Goal: Transaction & Acquisition: Subscribe to service/newsletter

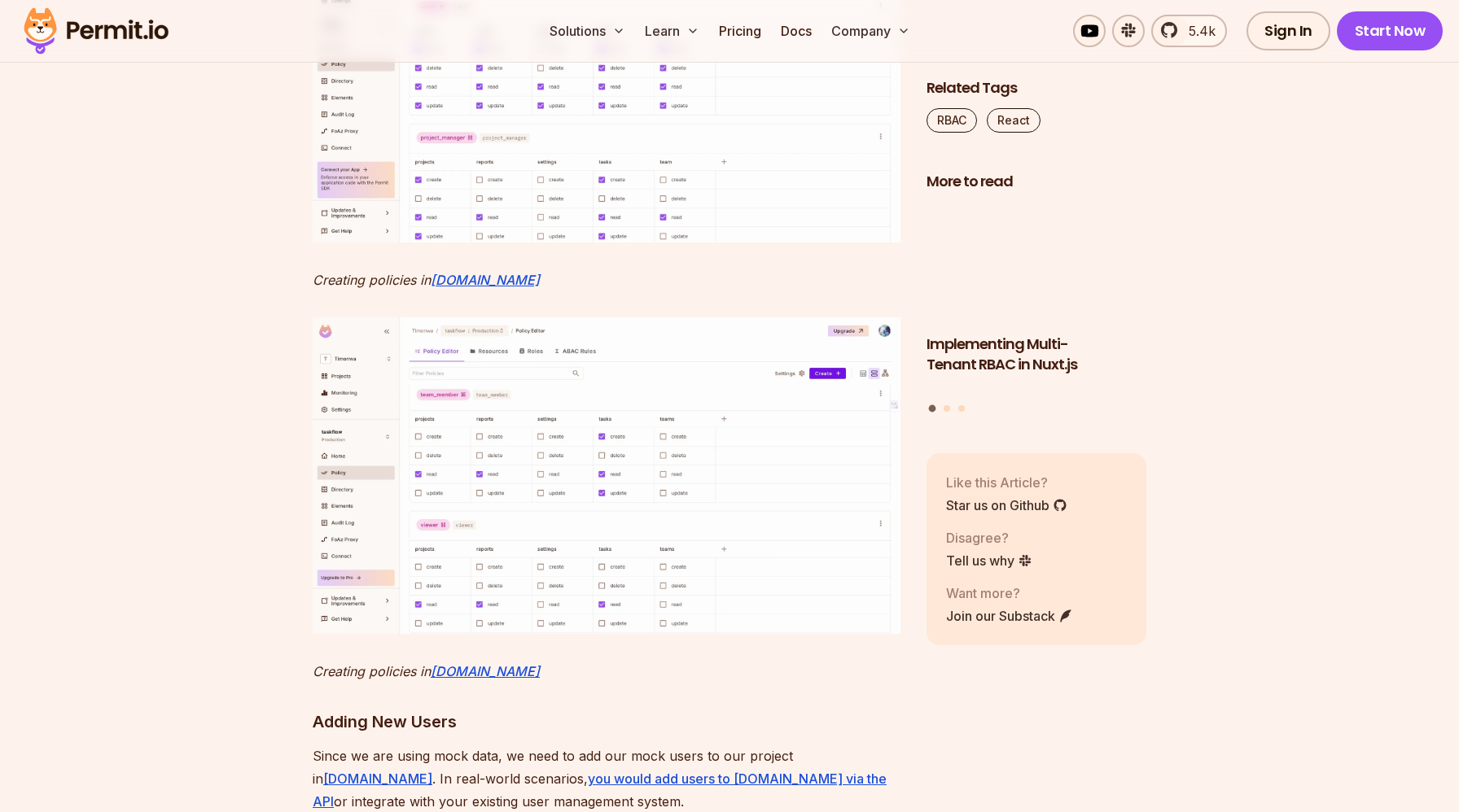
scroll to position [7583, 0]
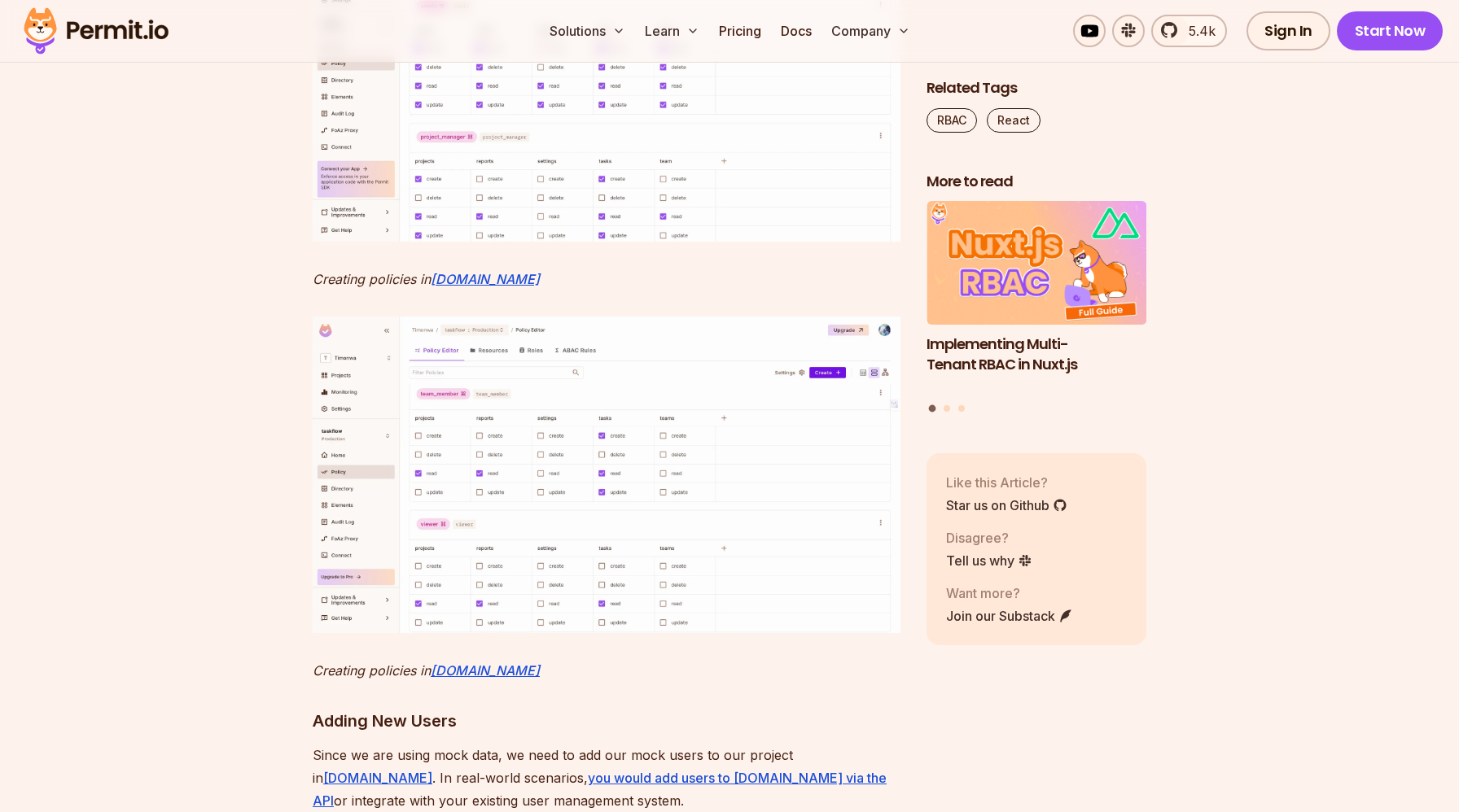
click at [551, 241] on img at bounding box center [606, 82] width 588 height 316
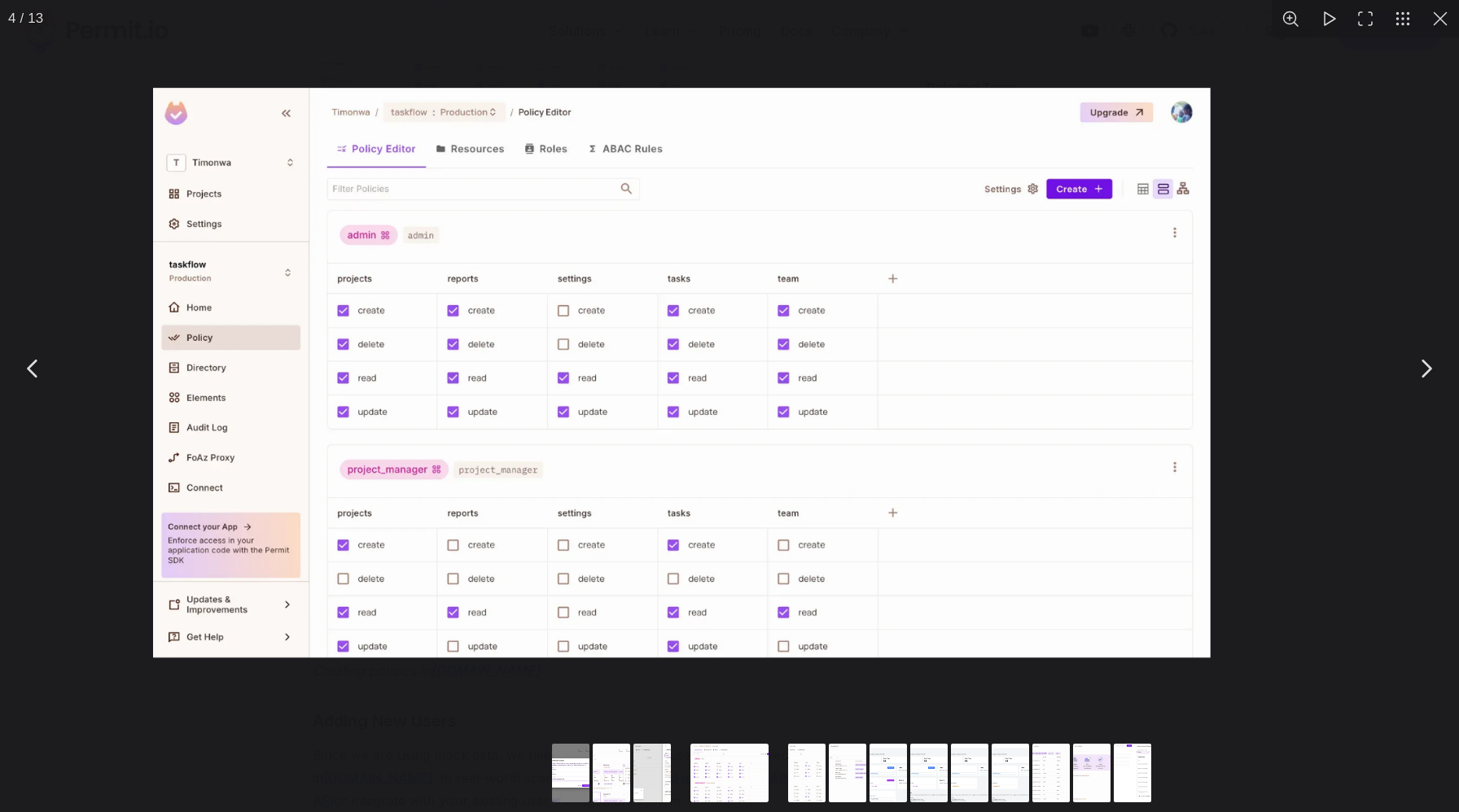
click at [555, 307] on img "You can close this modal content with the ESC key" at bounding box center [681, 372] width 1057 height 569
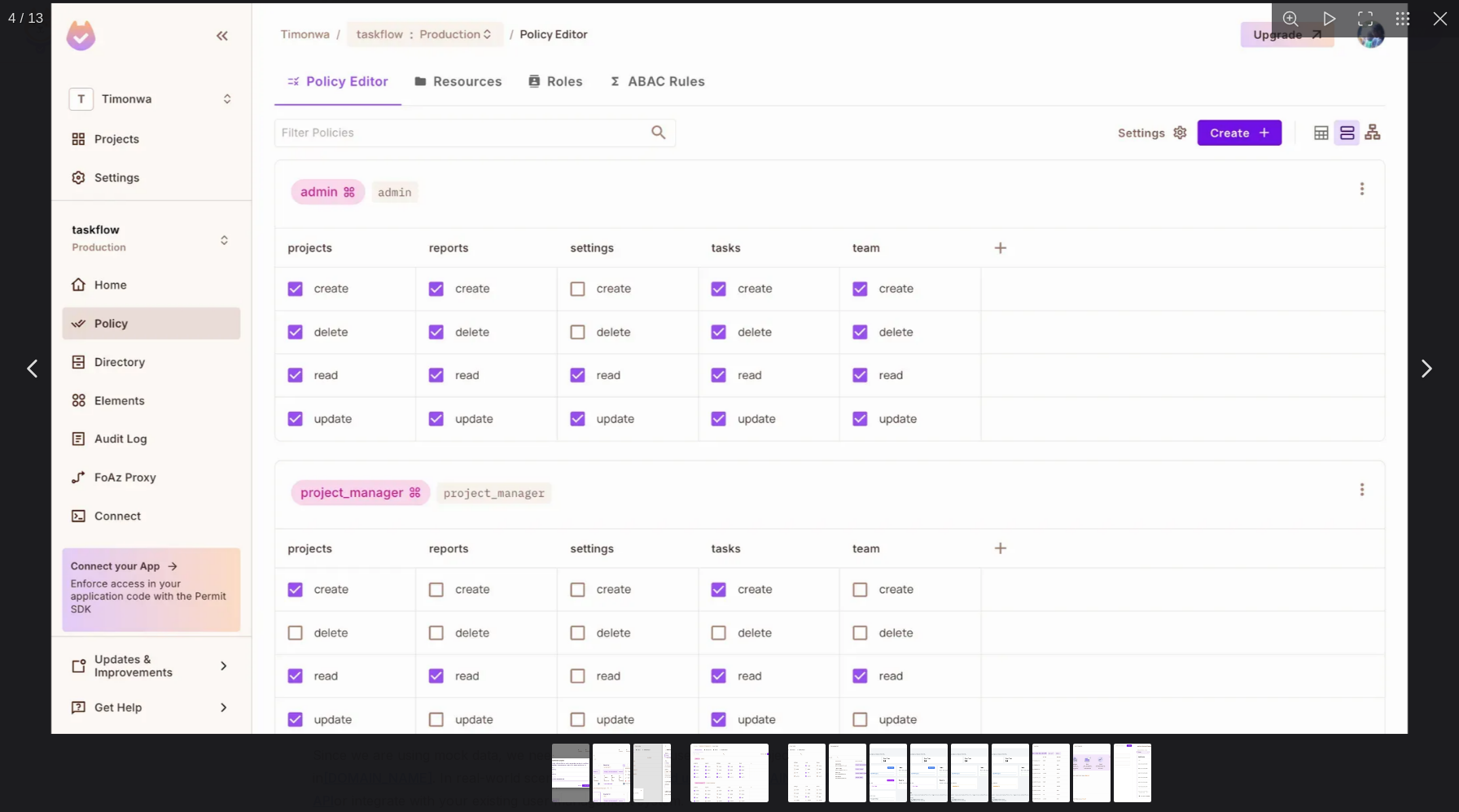
click at [1153, 252] on img "You can close this modal content with the ESC key" at bounding box center [729, 368] width 1356 height 730
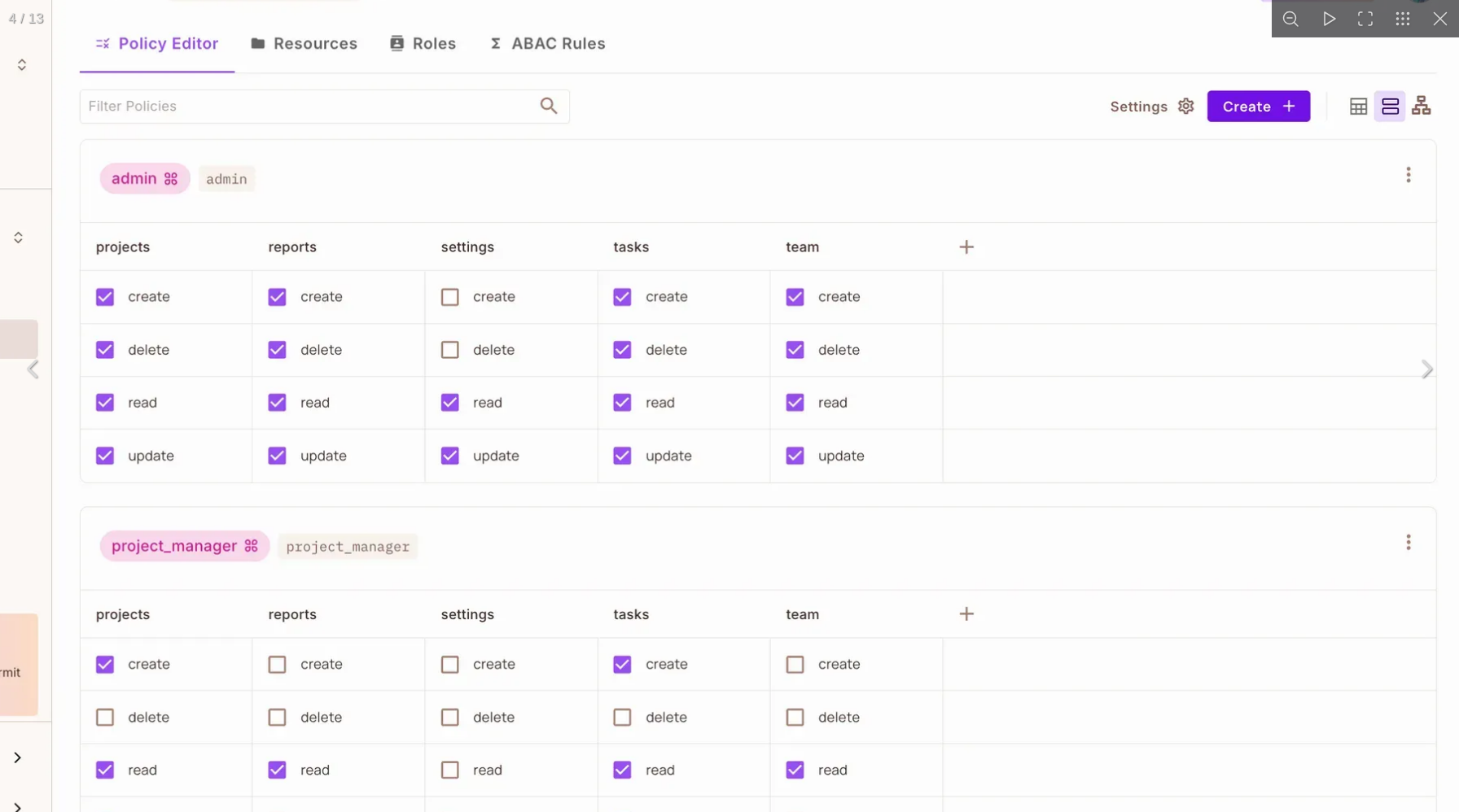
click at [1153, 252] on img "You can close this modal content with the ESC key" at bounding box center [636, 394] width 1656 height 893
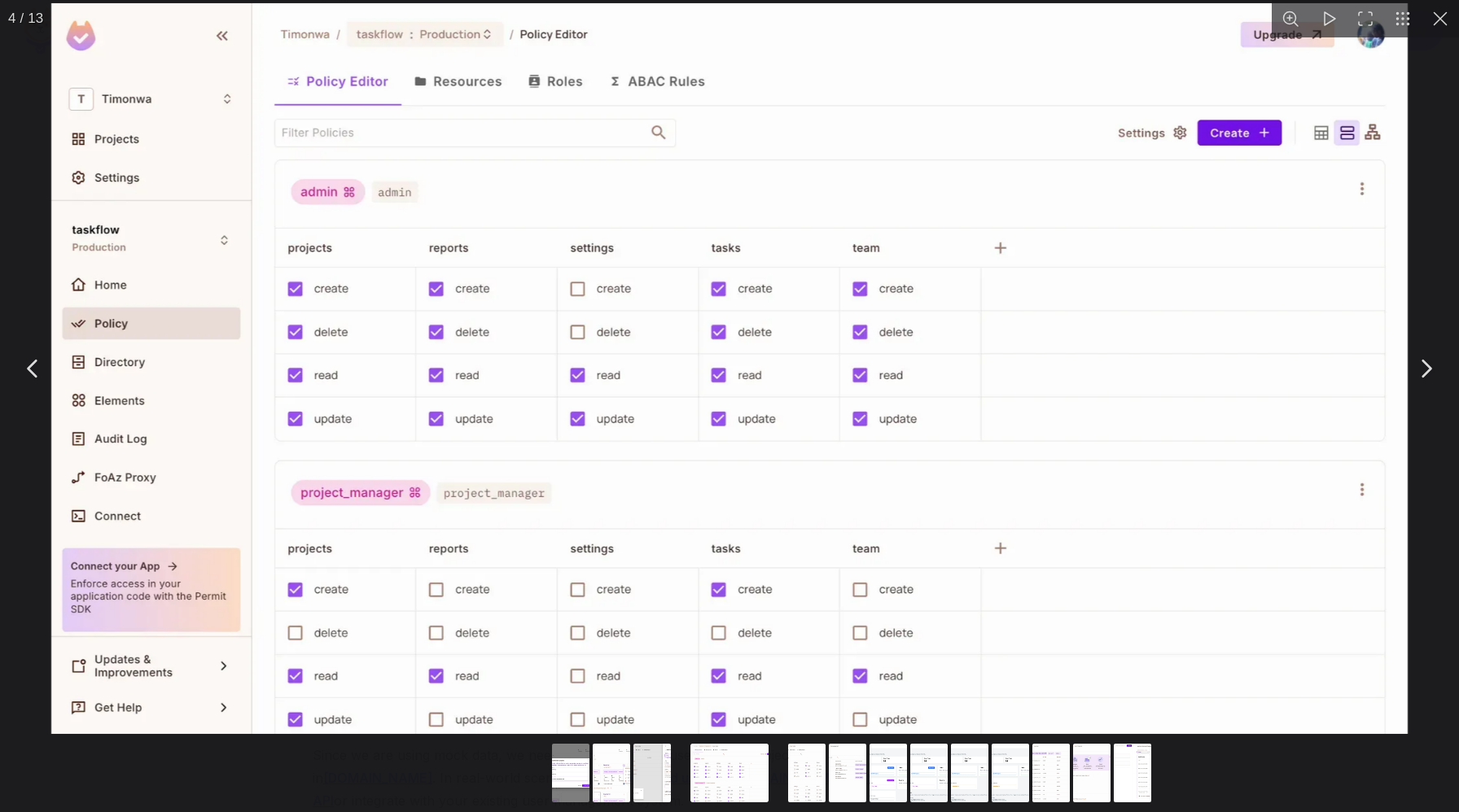
click at [1445, 20] on button "You can close this modal content with the ESC key" at bounding box center [1440, 18] width 38 height 38
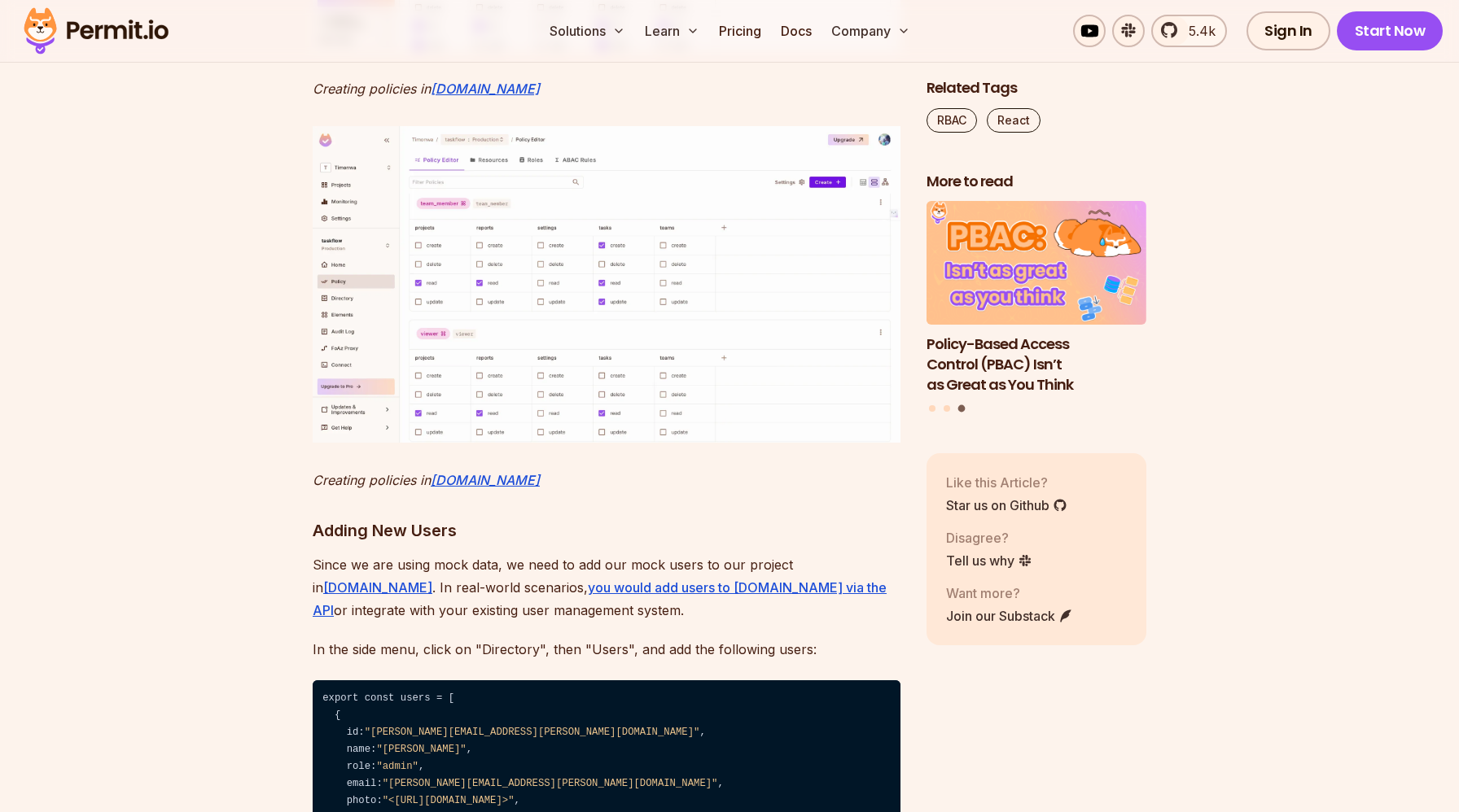
scroll to position [7772, 0]
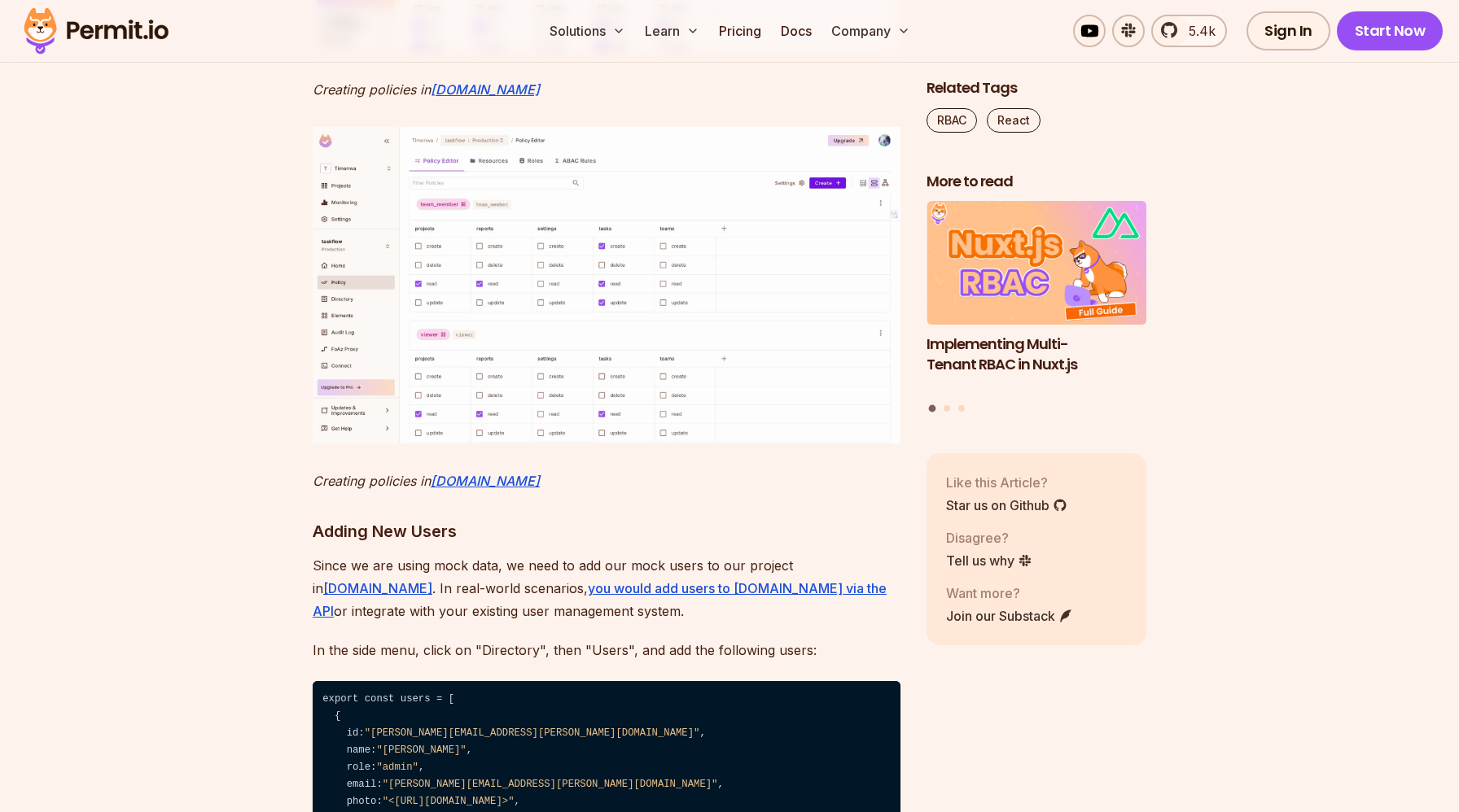
click at [558, 444] on img at bounding box center [606, 284] width 588 height 316
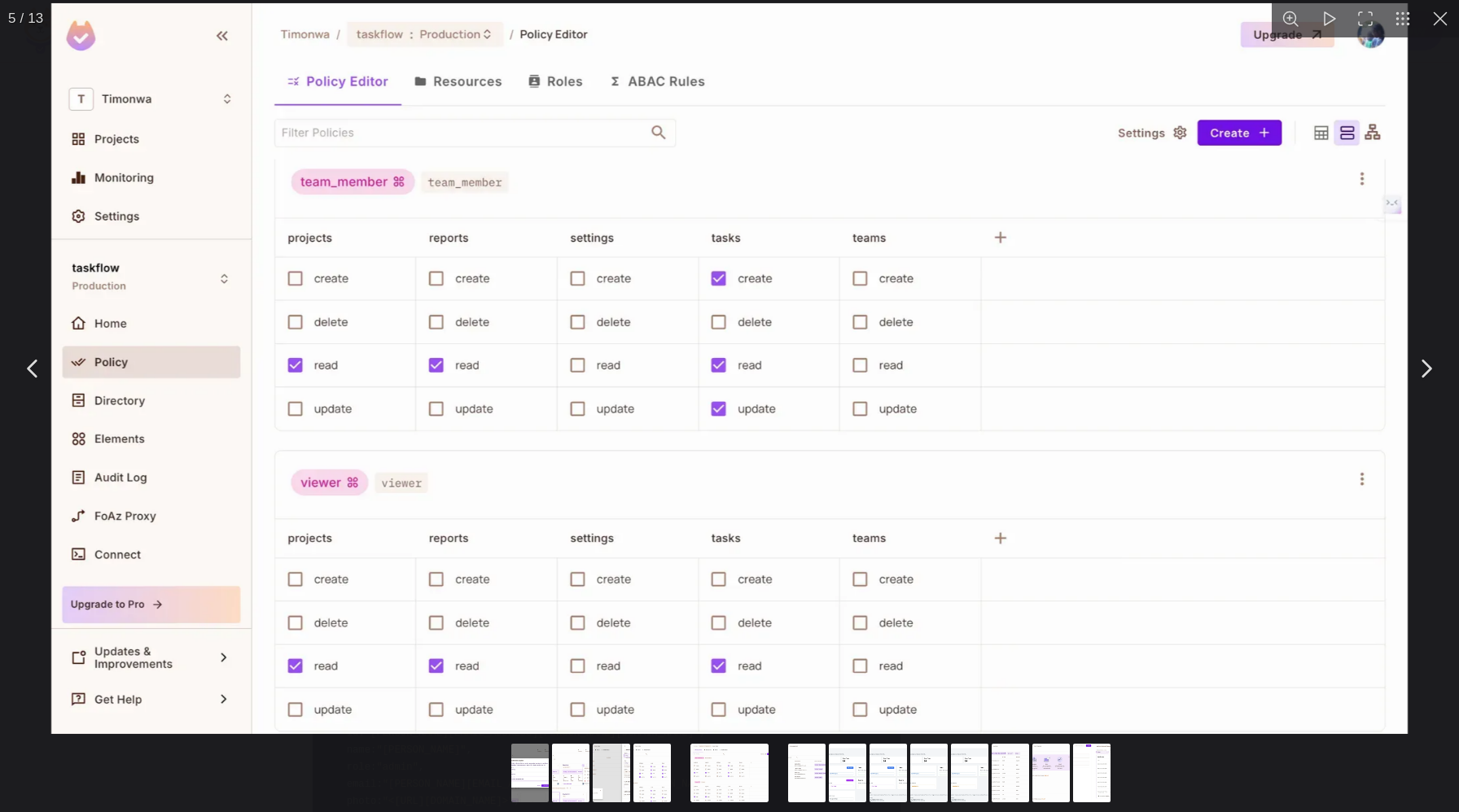
click at [1438, 11] on button "You can close this modal content with the ESC key" at bounding box center [1440, 18] width 38 height 38
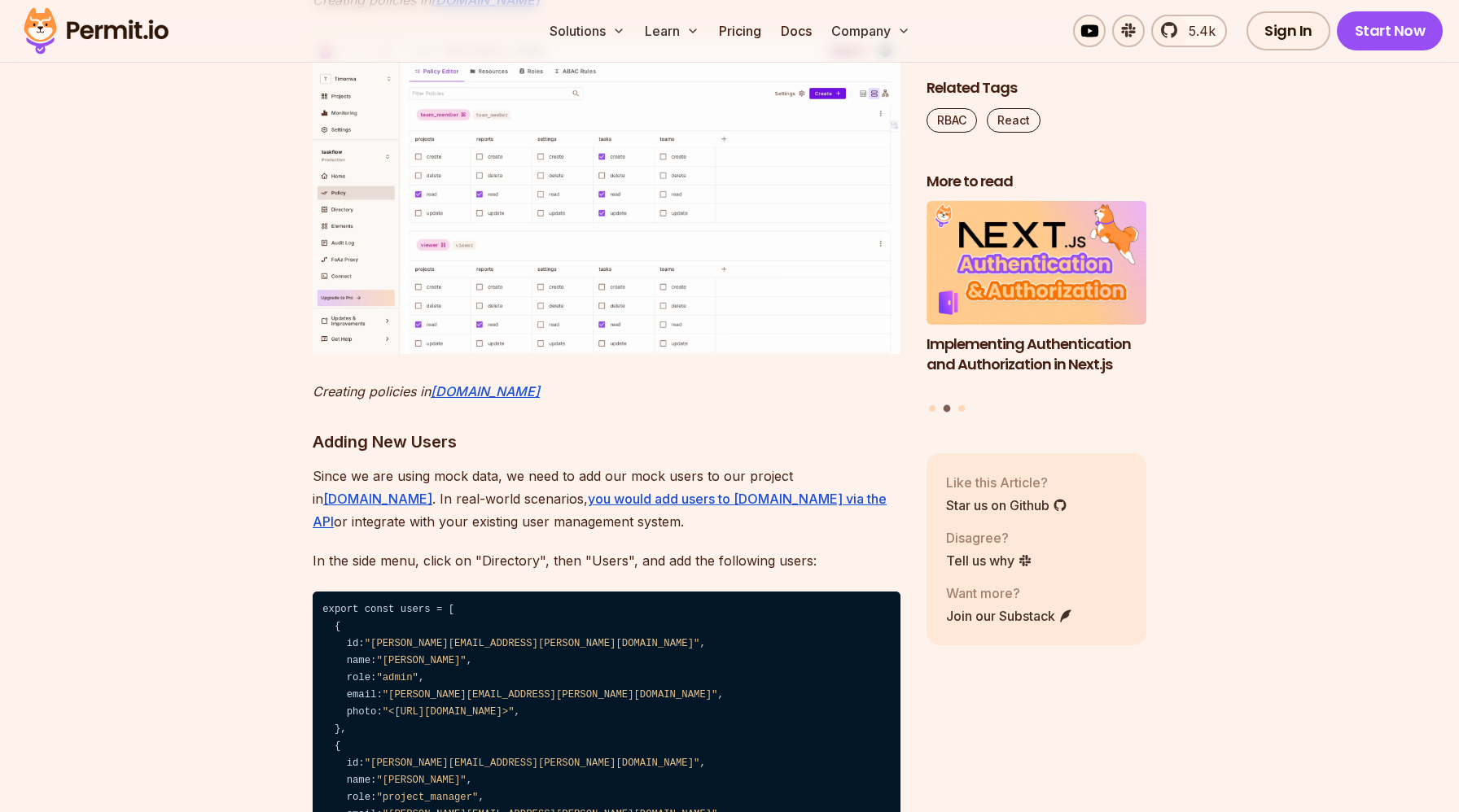
scroll to position [7862, 0]
click at [544, 353] on img at bounding box center [606, 194] width 588 height 316
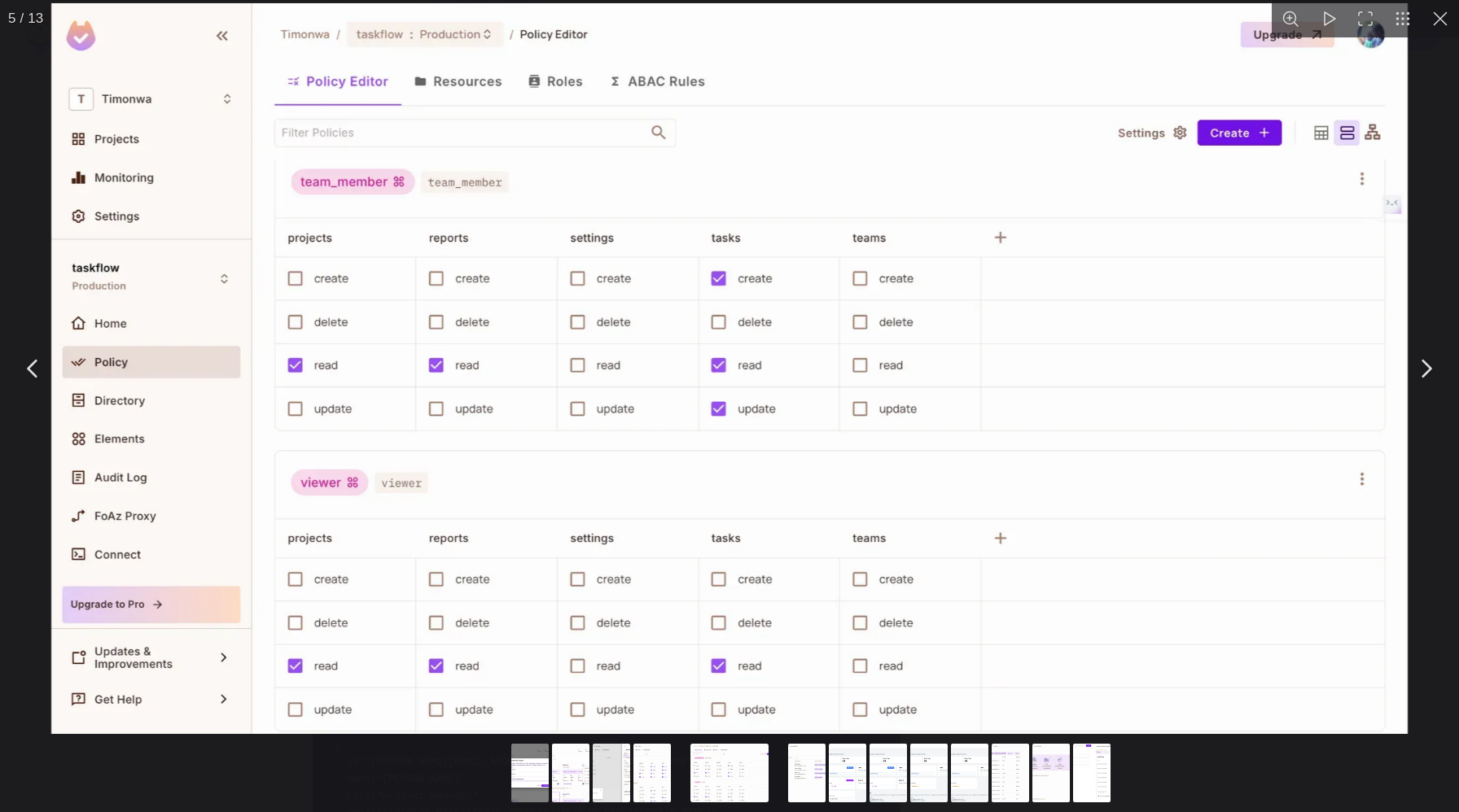
click at [1443, 17] on button "You can close this modal content with the ESC key" at bounding box center [1440, 18] width 38 height 38
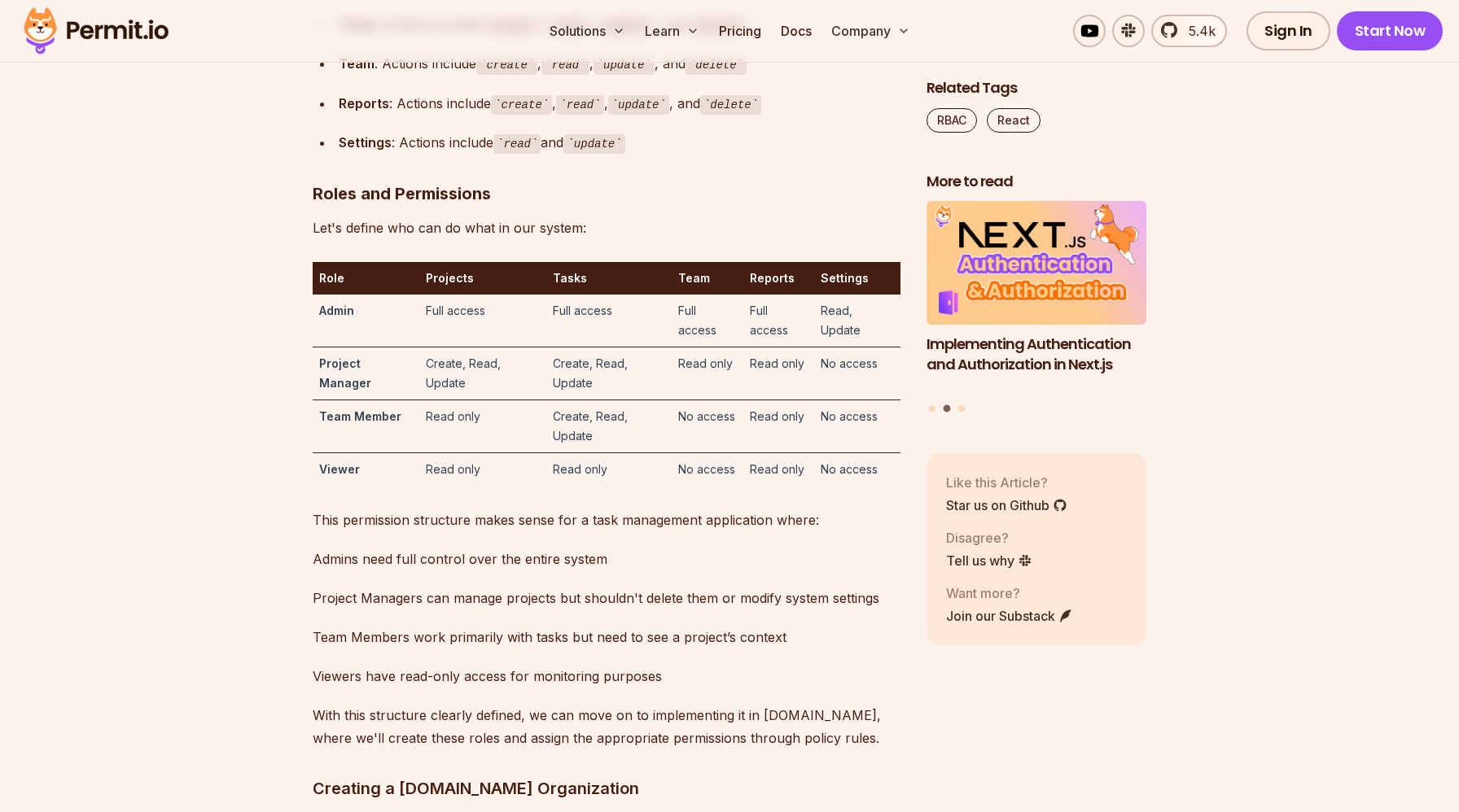
scroll to position [4662, 0]
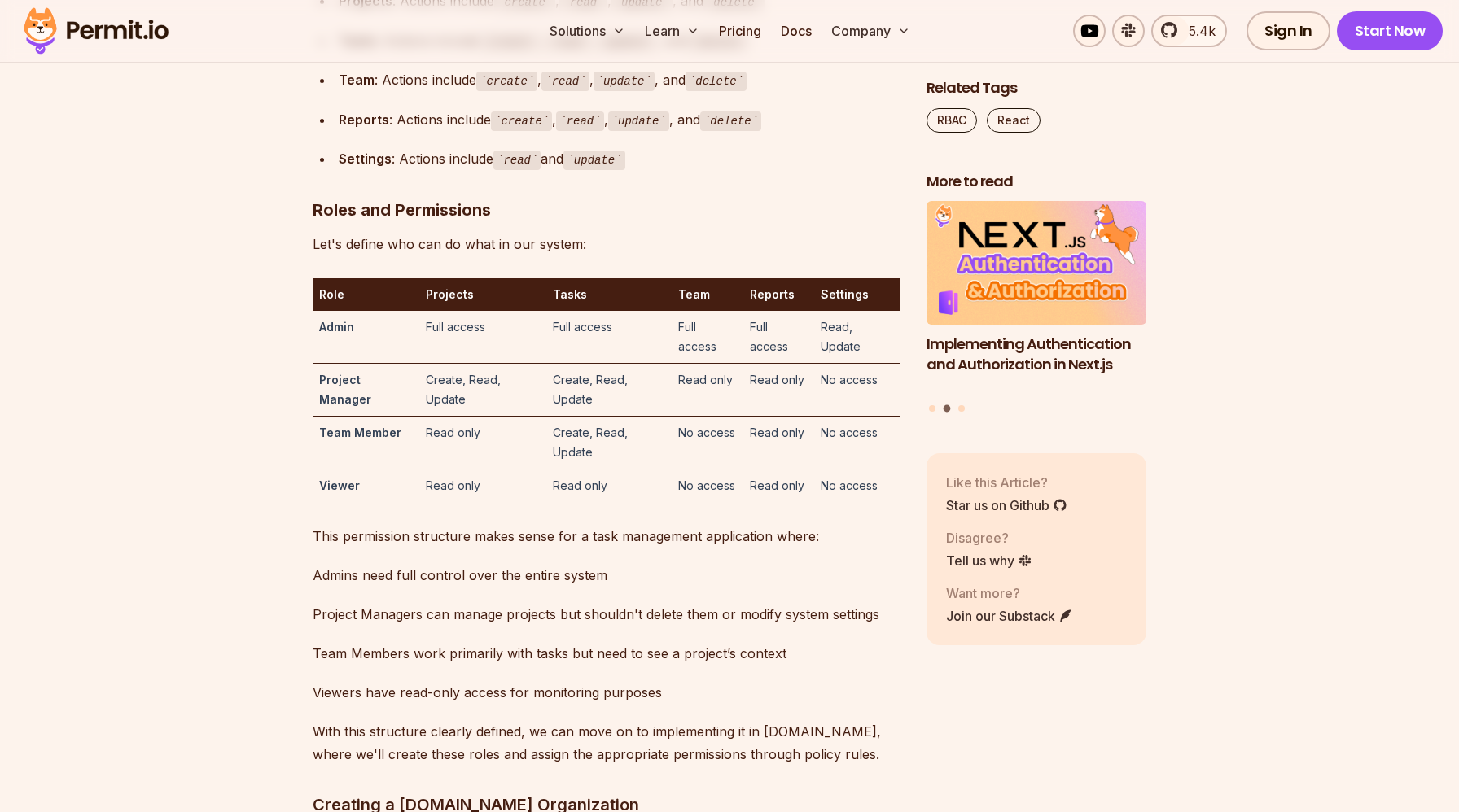
drag, startPoint x: 675, startPoint y: 176, endPoint x: 482, endPoint y: 154, distance: 194.2
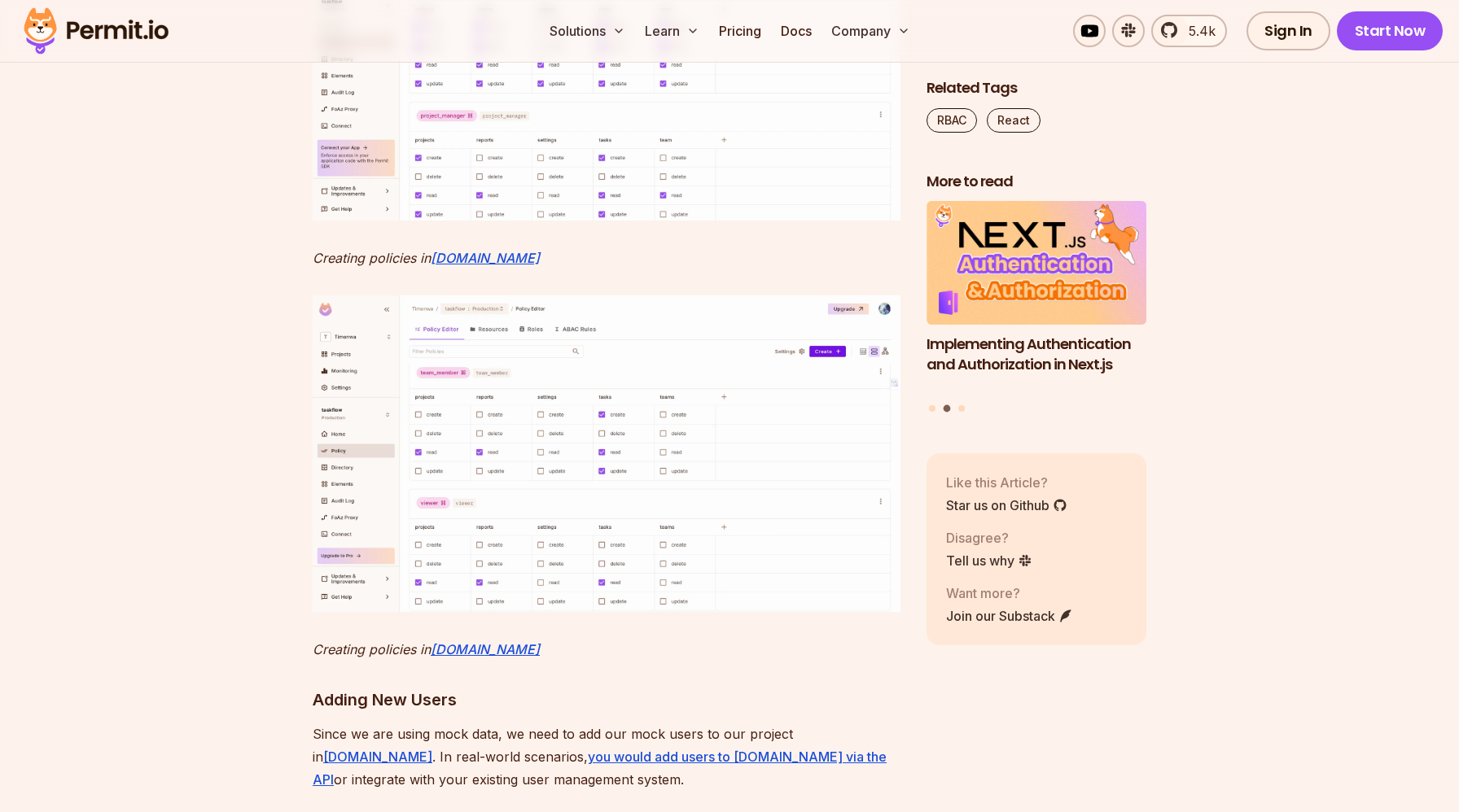
scroll to position [7605, 0]
click at [533, 218] on img at bounding box center [606, 60] width 588 height 316
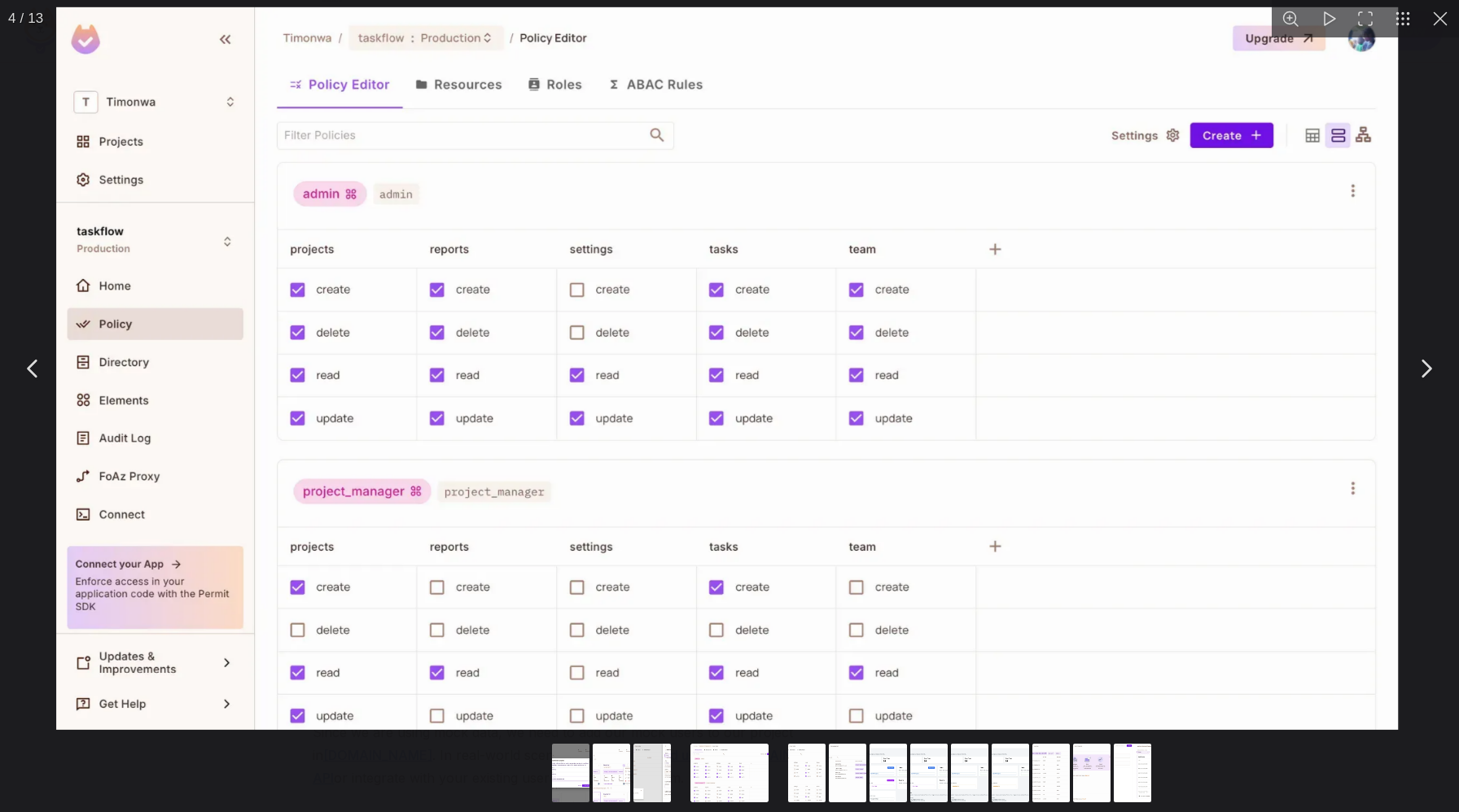
click at [547, 291] on img "You can close this modal content with the ESC key" at bounding box center [726, 368] width 1342 height 722
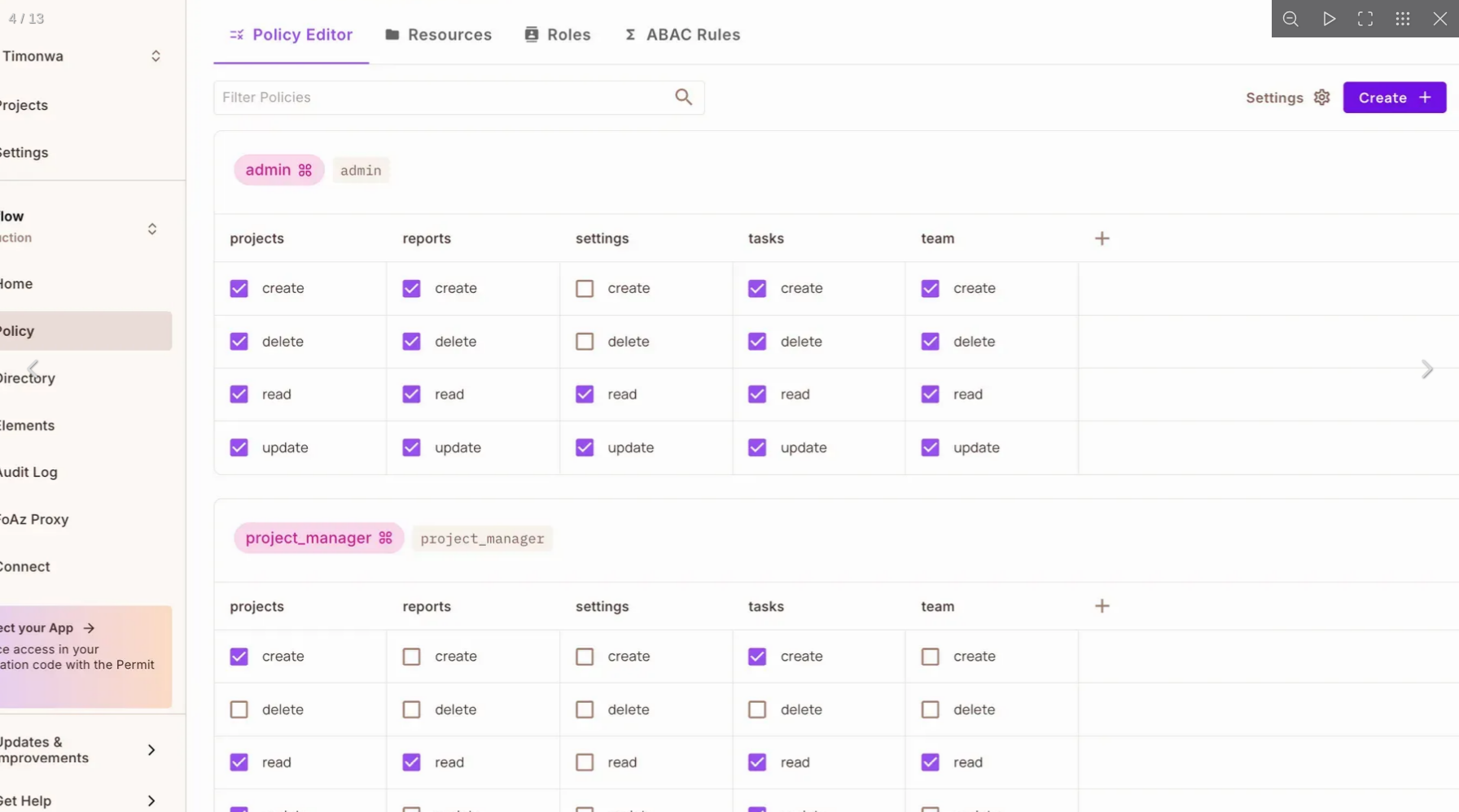
click at [547, 291] on img "You can close this modal content with the ESC key" at bounding box center [770, 386] width 1660 height 894
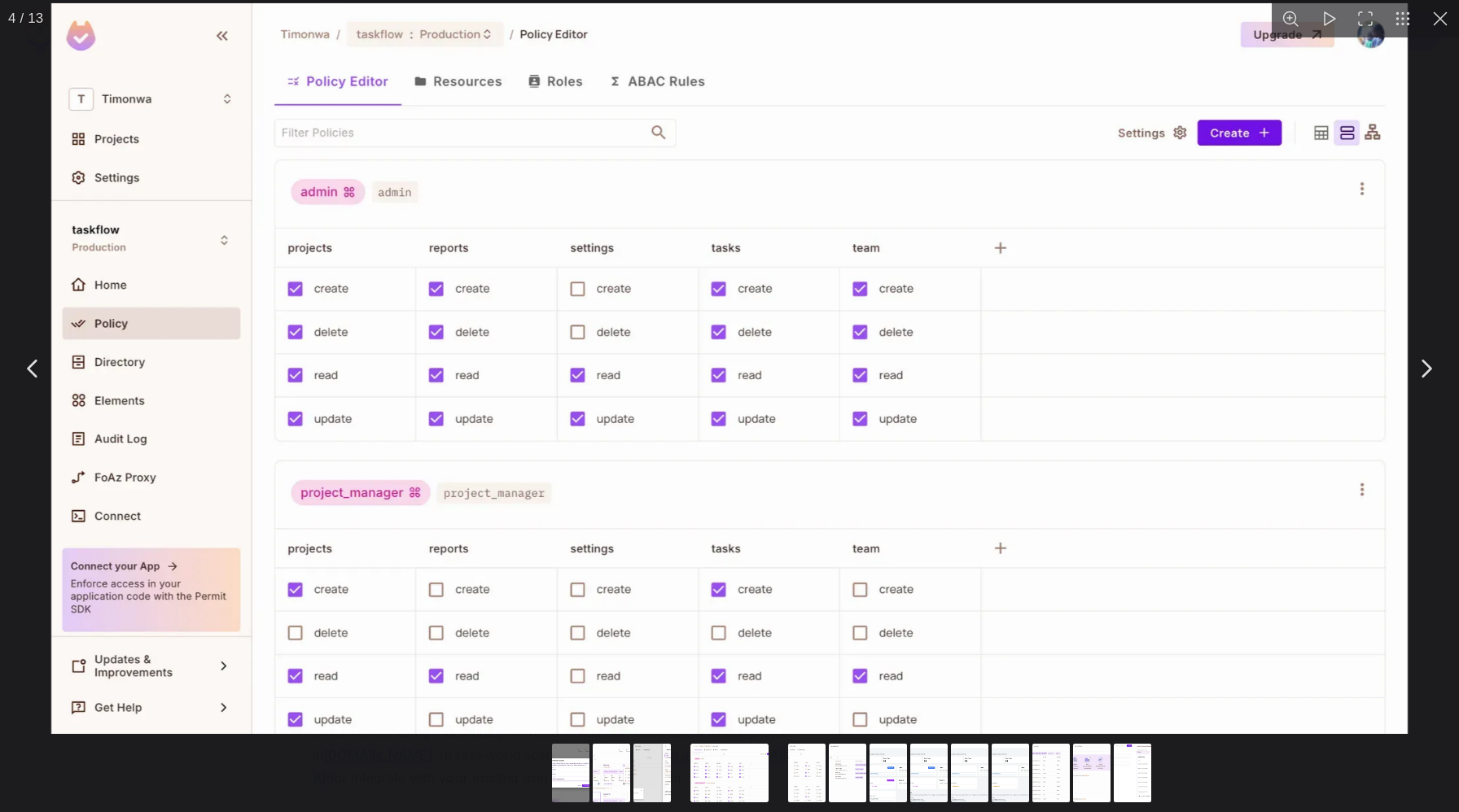
click at [1444, 25] on button "You can close this modal content with the ESC key" at bounding box center [1440, 18] width 38 height 38
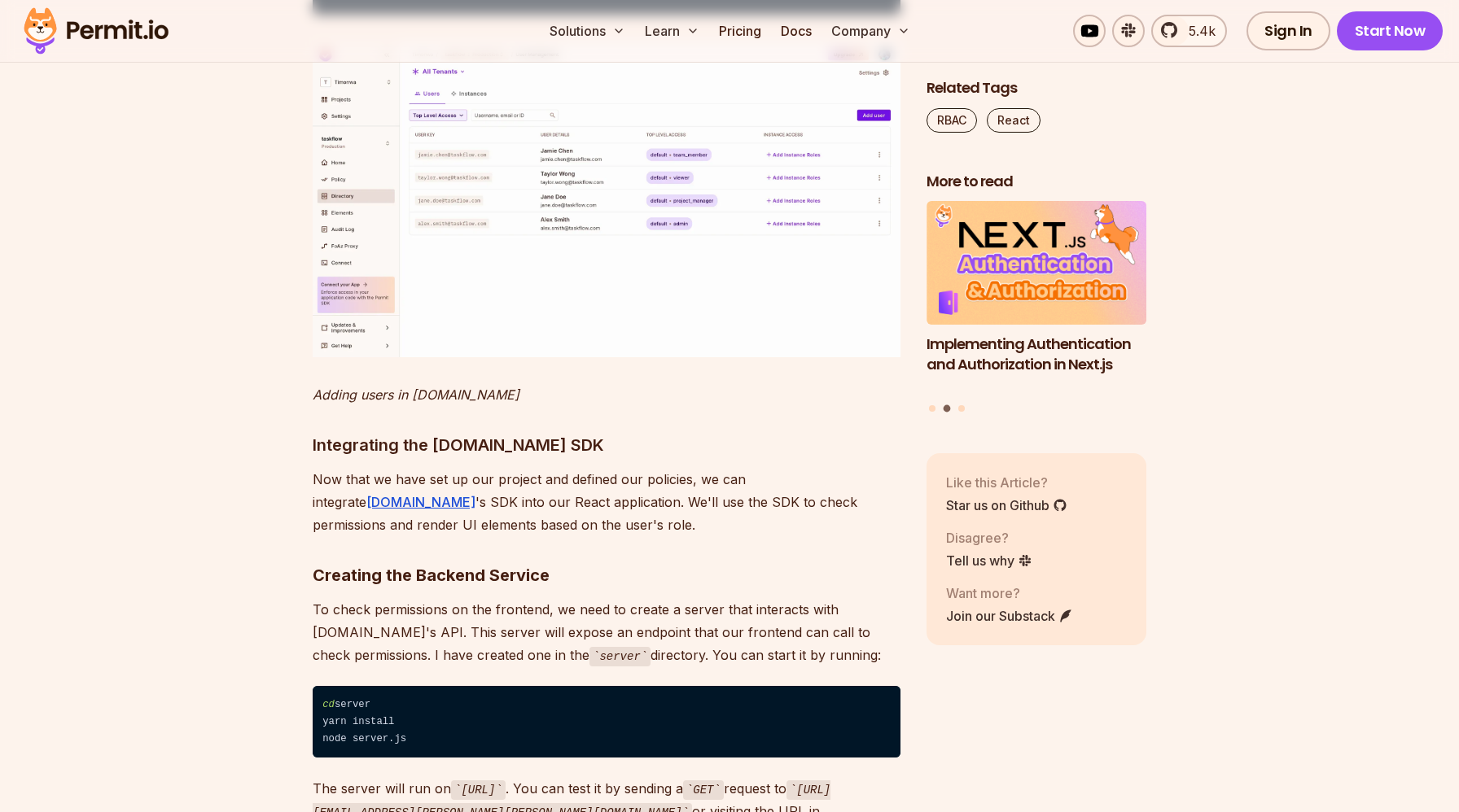
scroll to position [8980, 0]
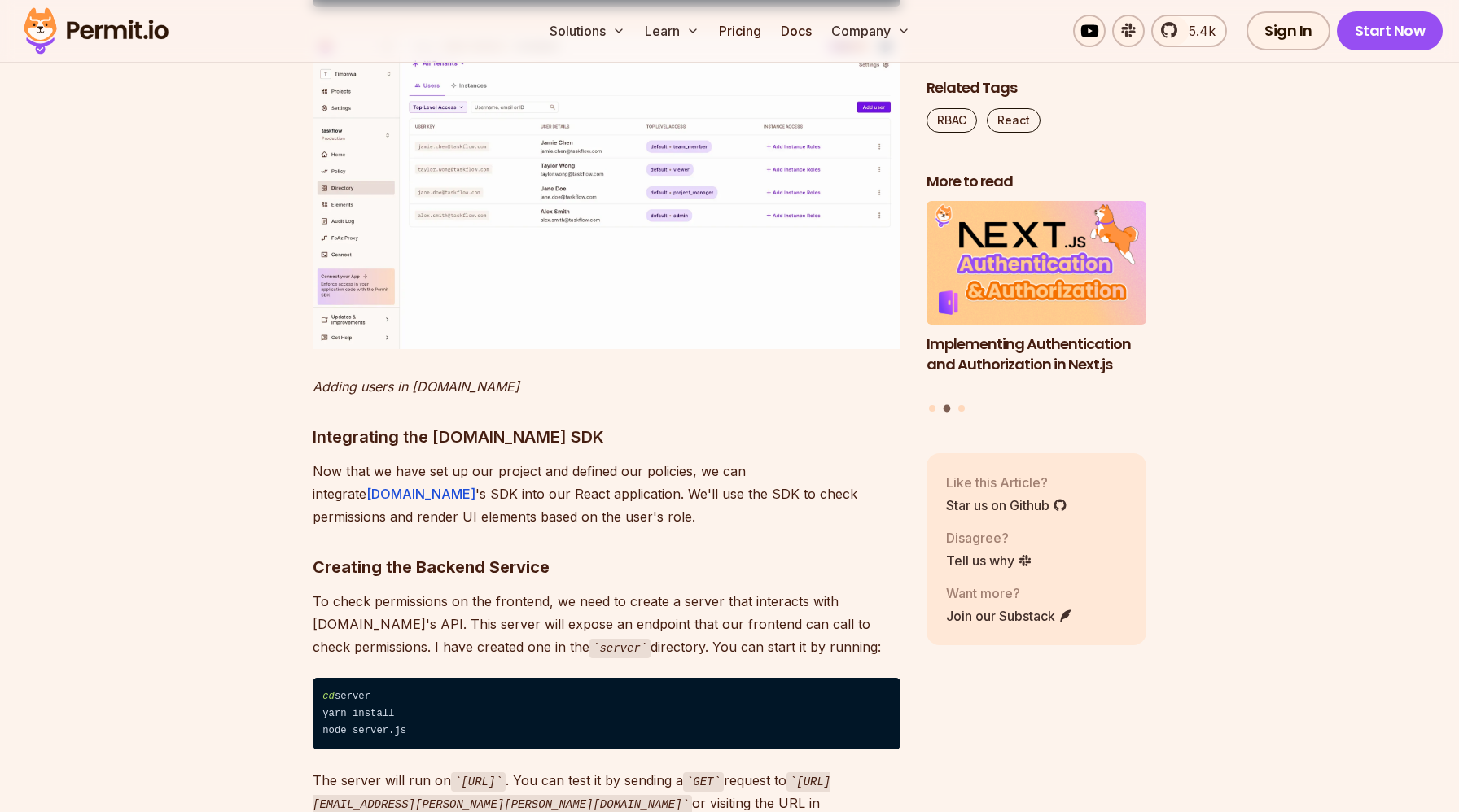
click at [533, 349] on img at bounding box center [606, 191] width 588 height 316
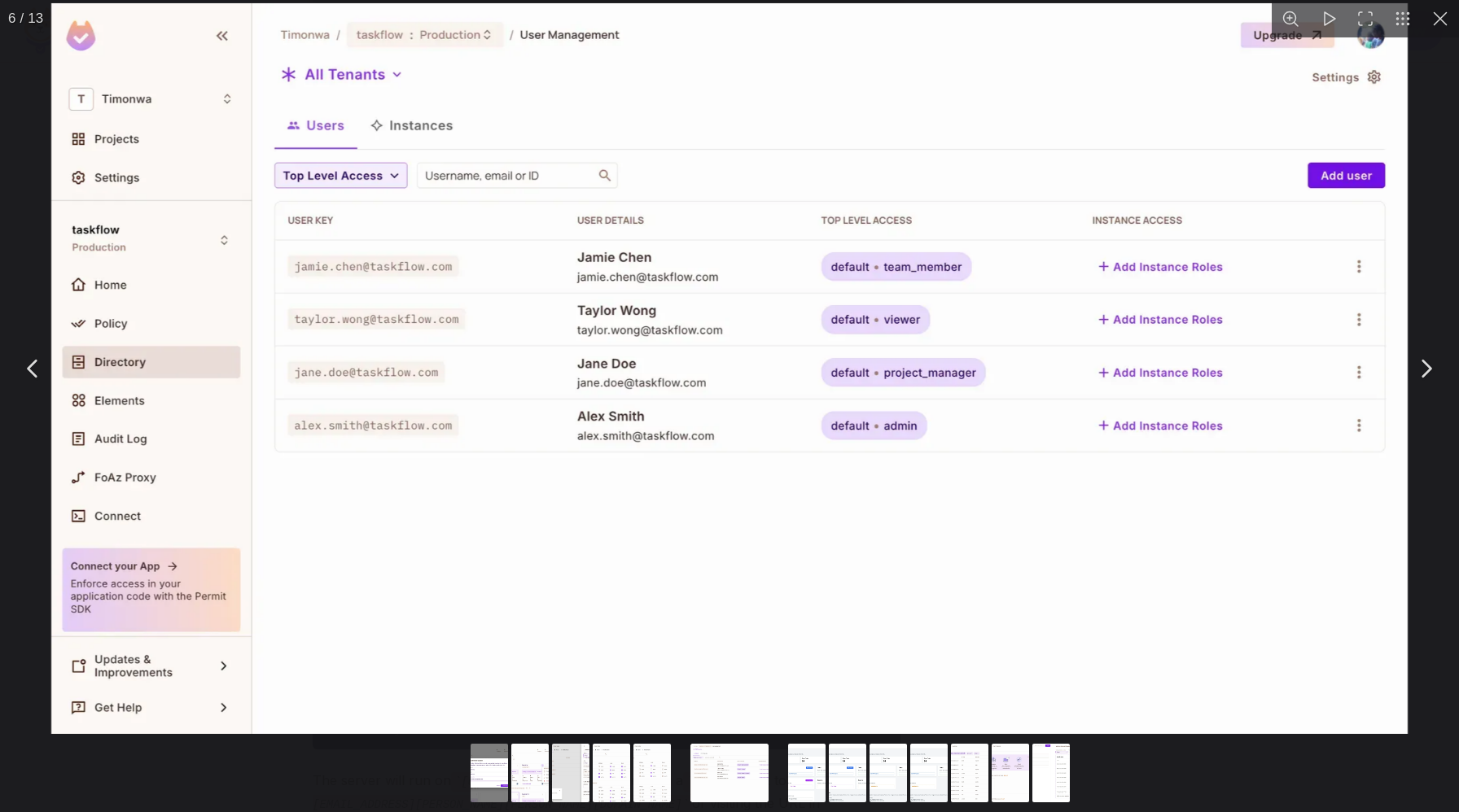
click at [1442, 22] on button "You can close this modal content with the ESC key" at bounding box center [1440, 18] width 38 height 38
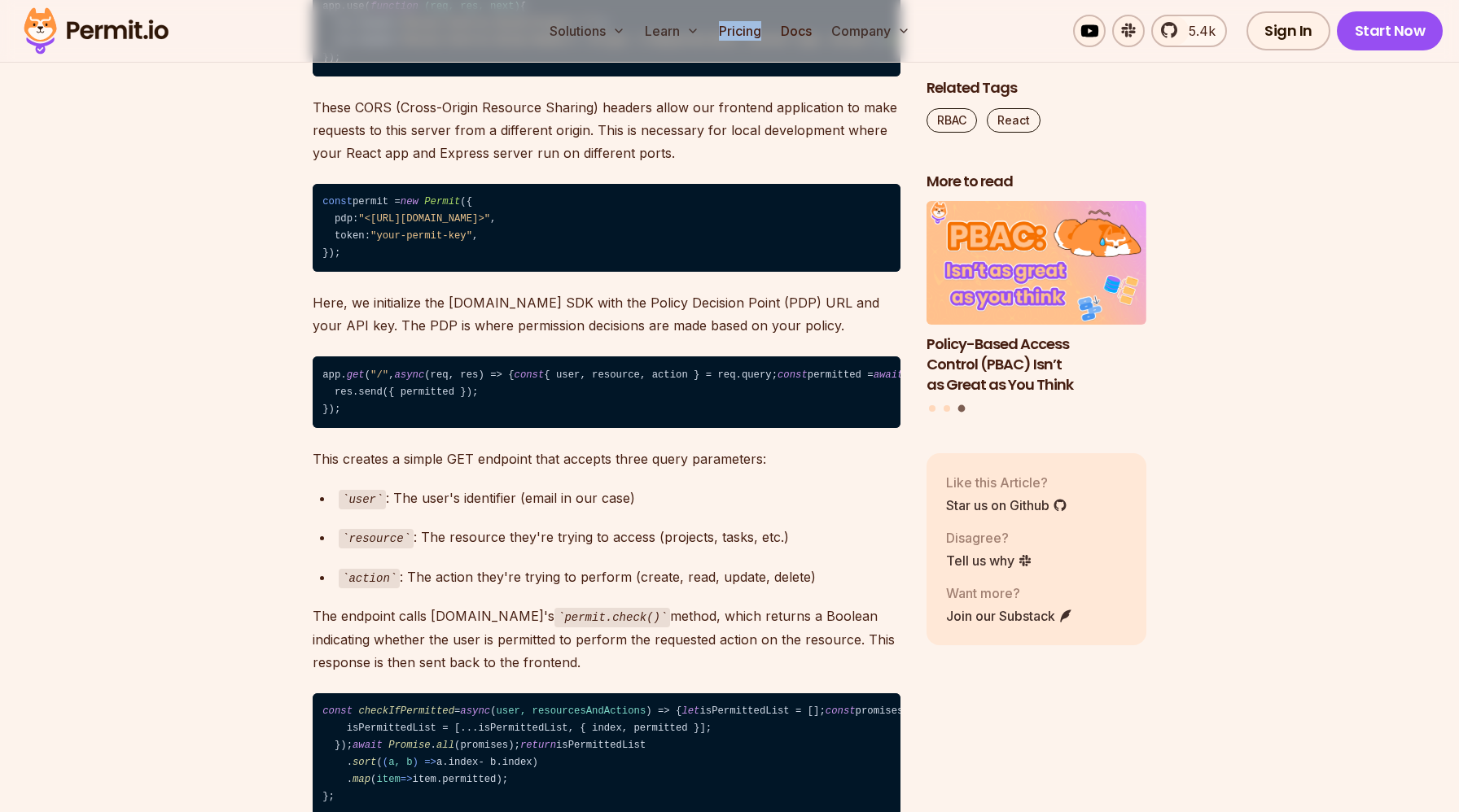
scroll to position [10452, 0]
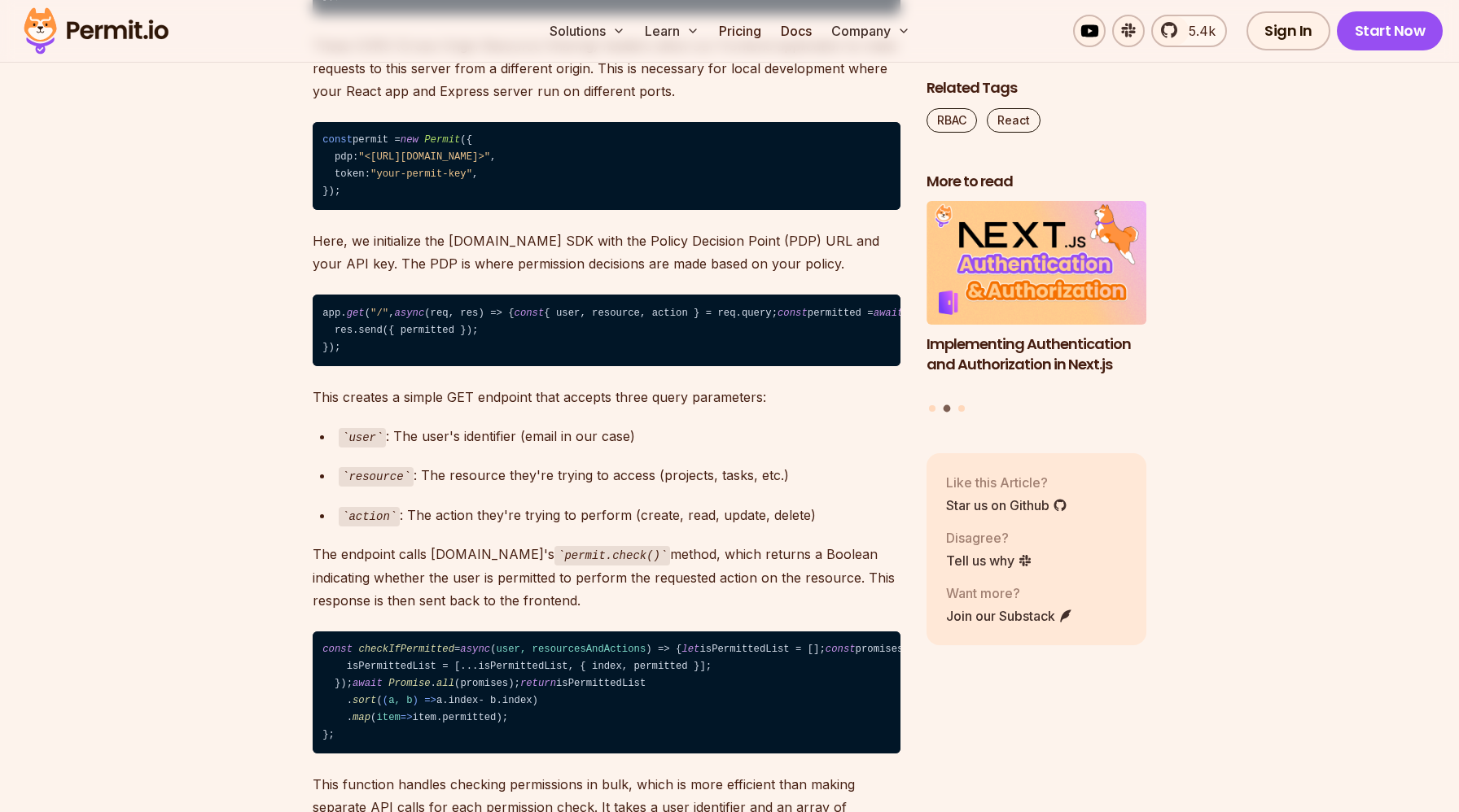
scroll to position [10505, 0]
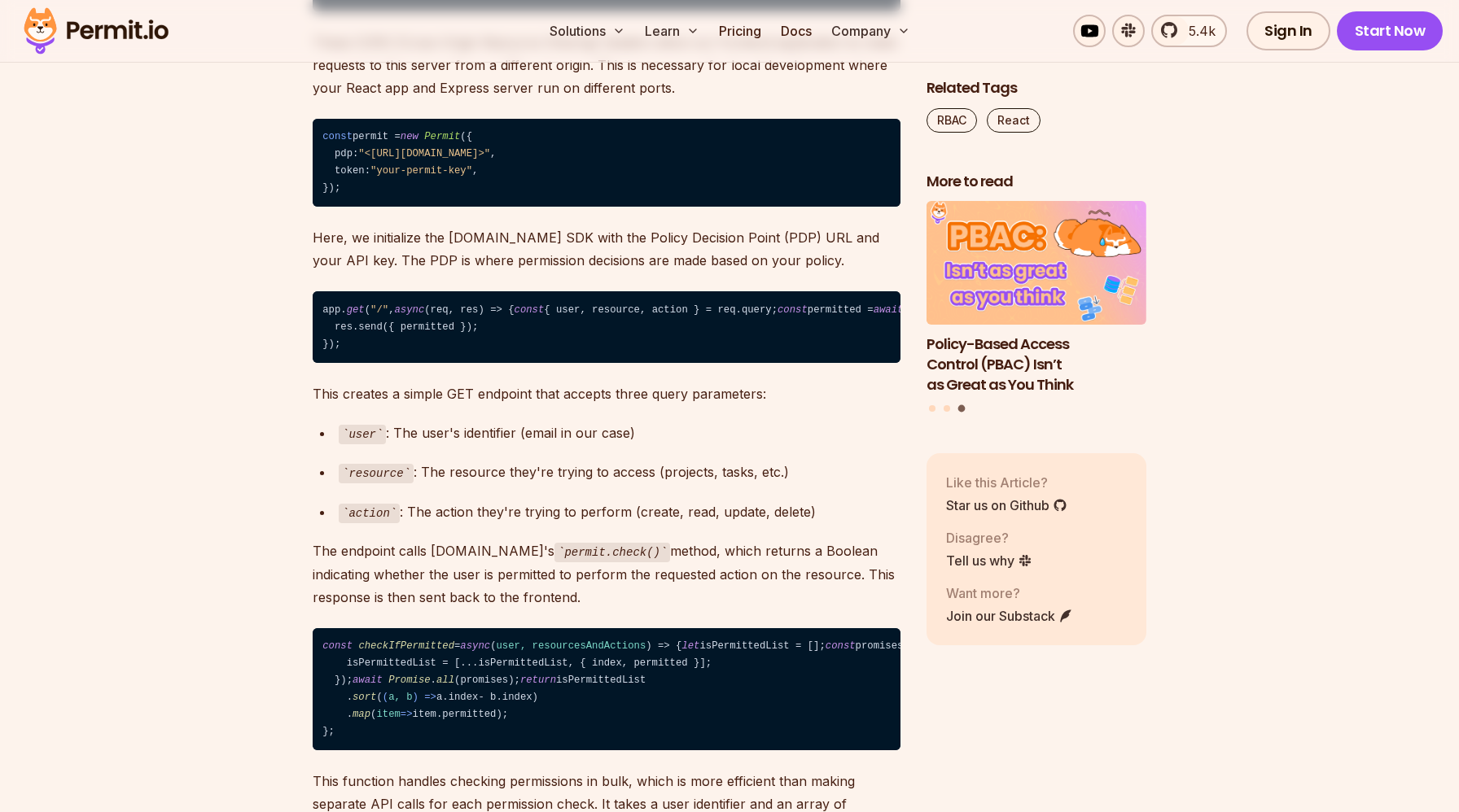
drag, startPoint x: 323, startPoint y: 198, endPoint x: 371, endPoint y: 416, distance: 223.2
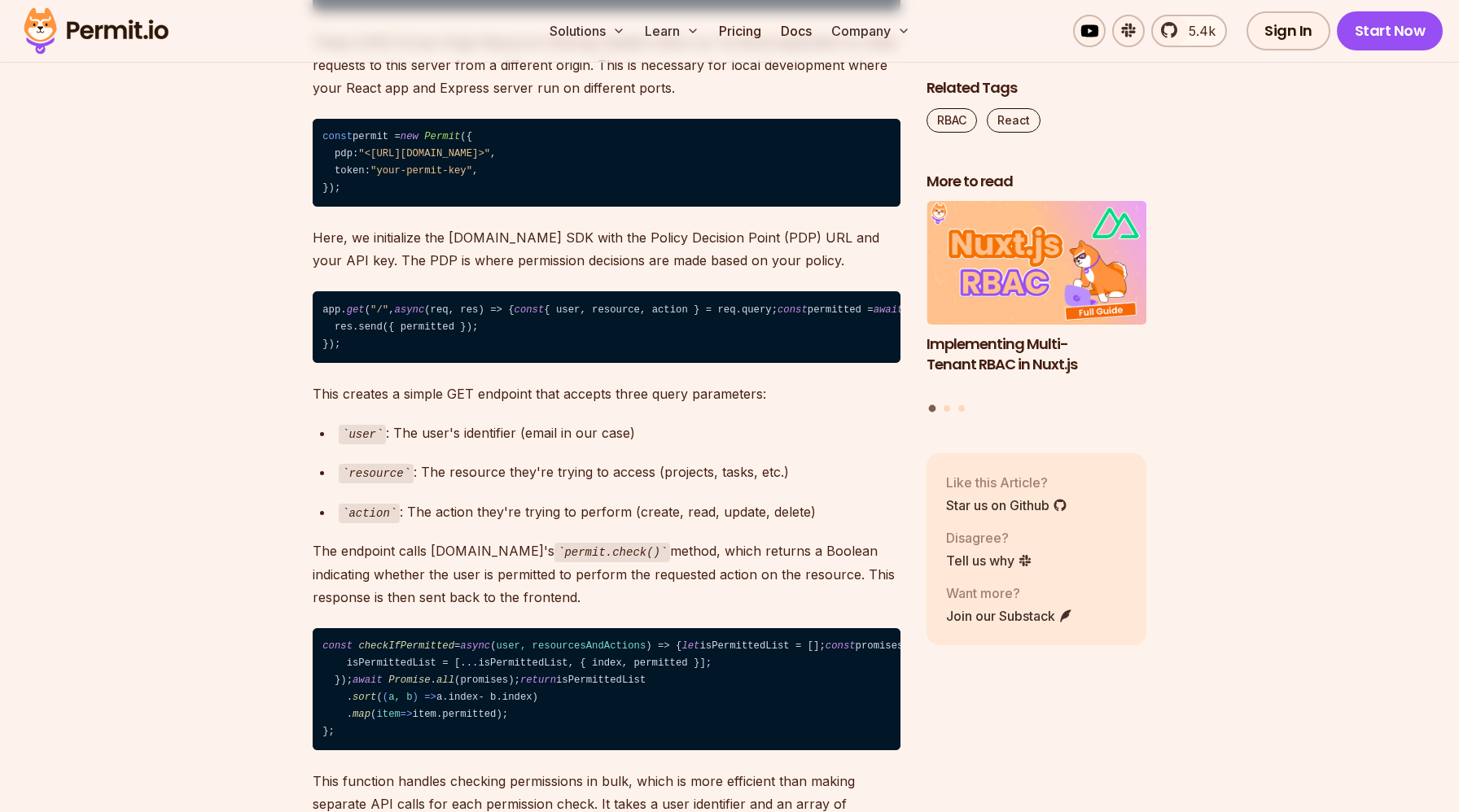
drag, startPoint x: 323, startPoint y: 476, endPoint x: 341, endPoint y: 488, distance: 21.6
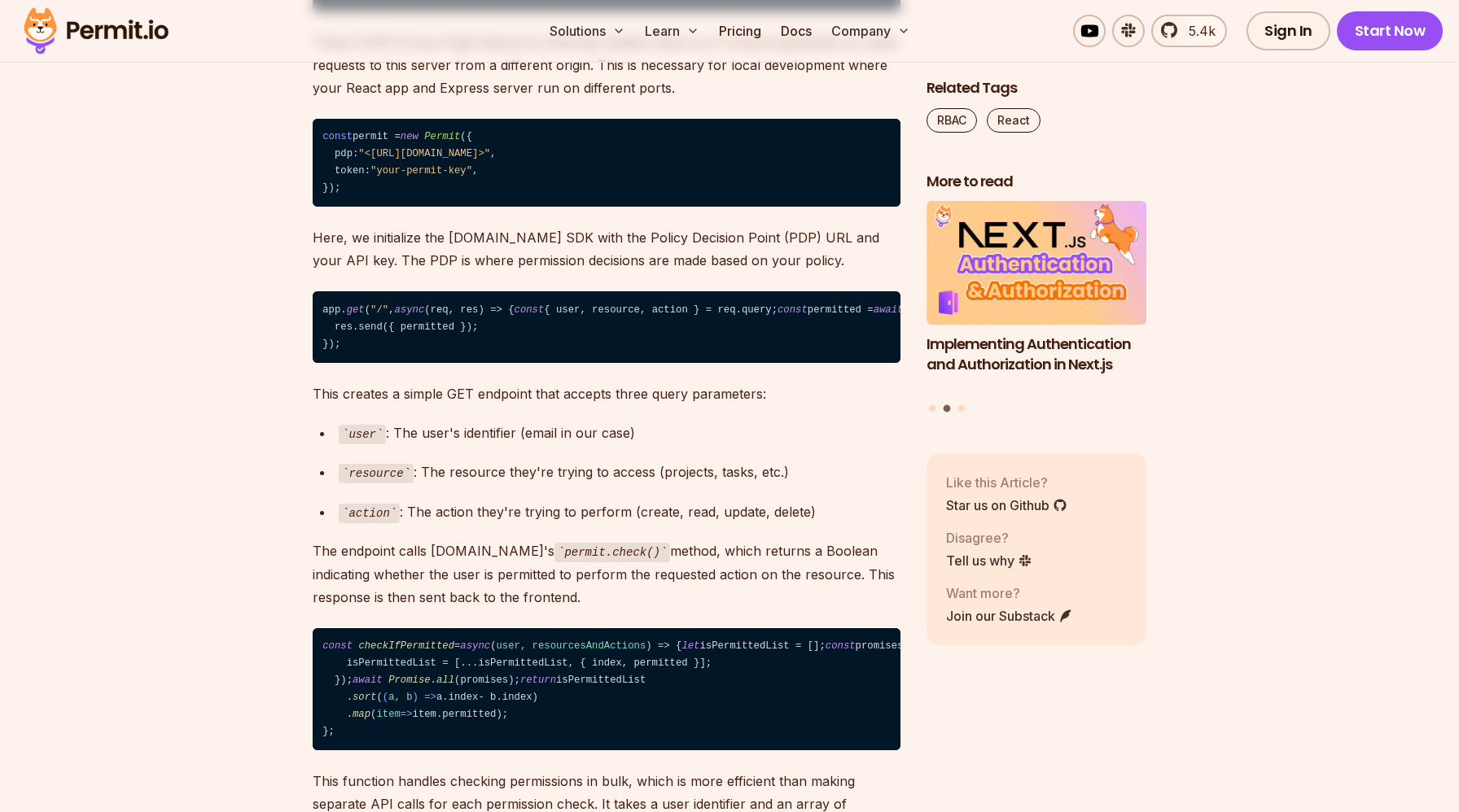
drag, startPoint x: 320, startPoint y: 472, endPoint x: 346, endPoint y: 516, distance: 51.1
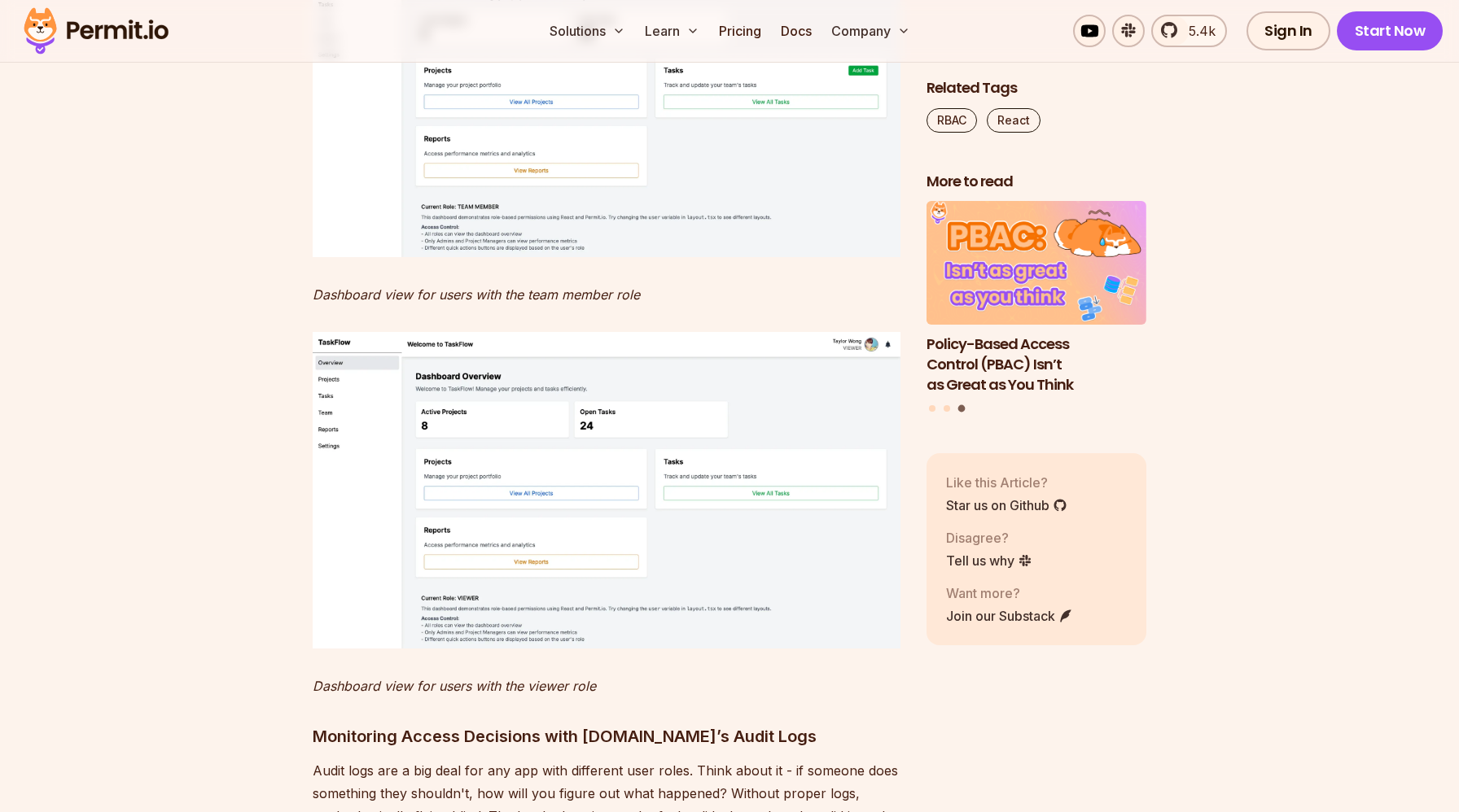
scroll to position [14760, 0]
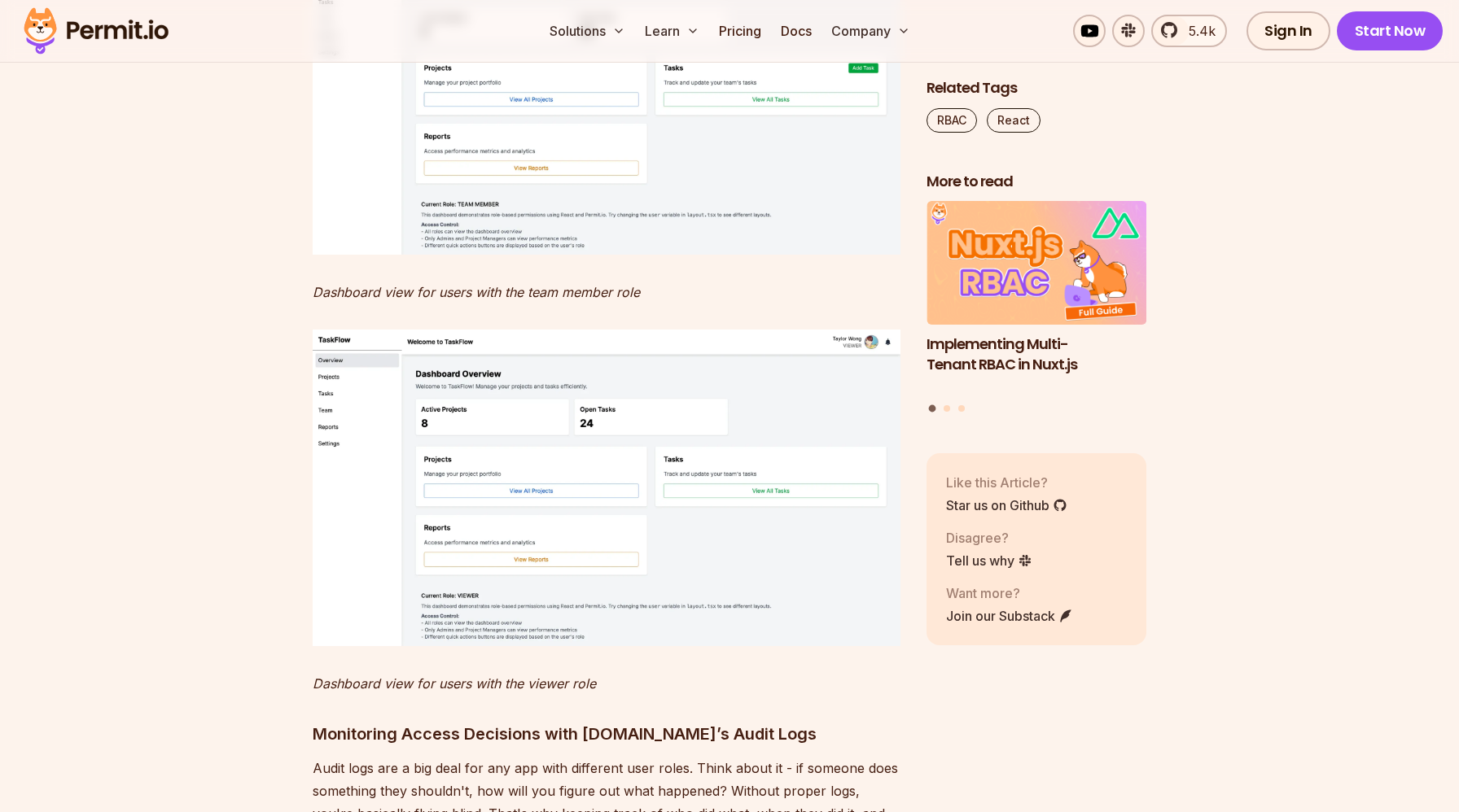
drag, startPoint x: 316, startPoint y: 115, endPoint x: 691, endPoint y: 165, distance: 378.3
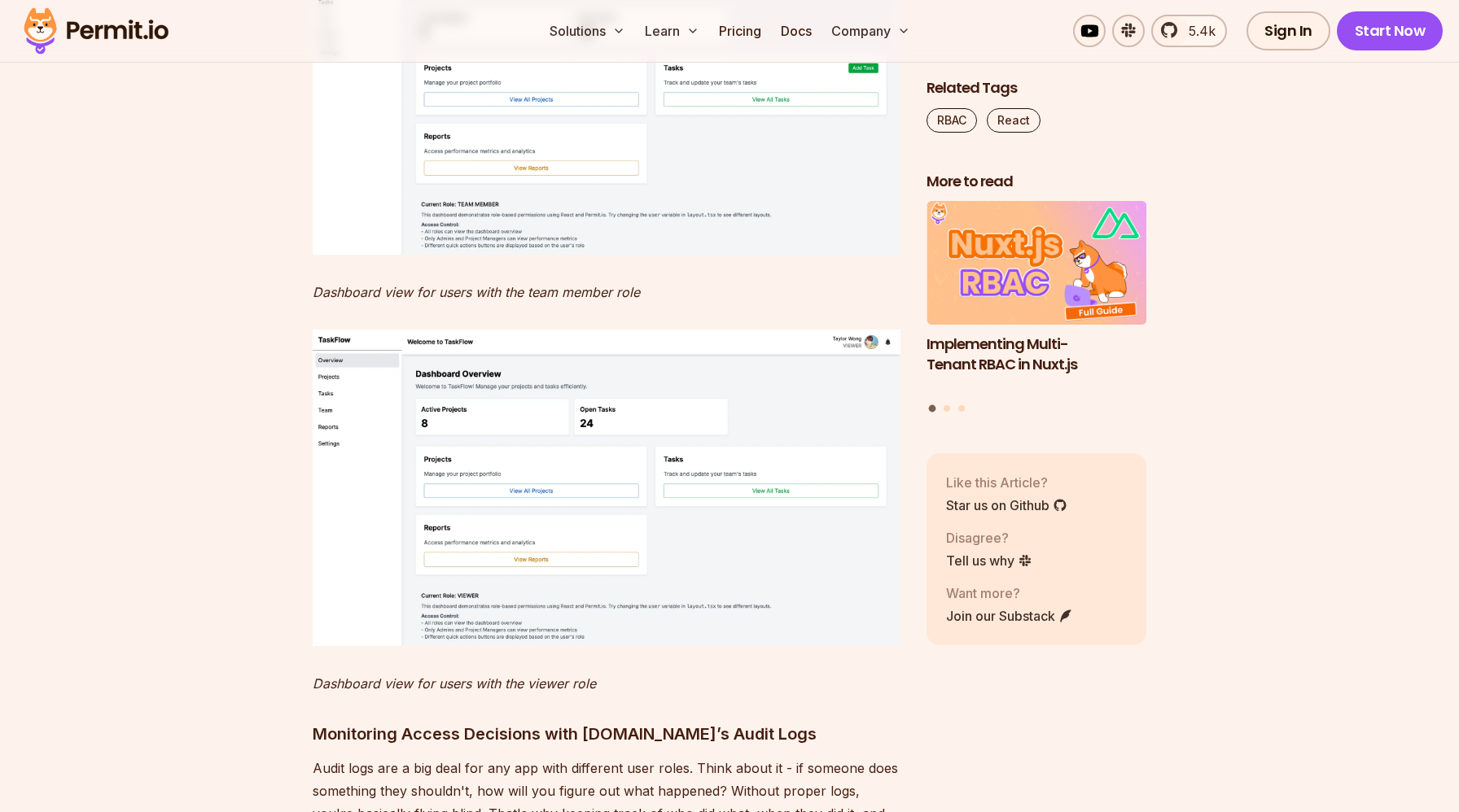
drag, startPoint x: 636, startPoint y: 137, endPoint x: 626, endPoint y: 221, distance: 84.6
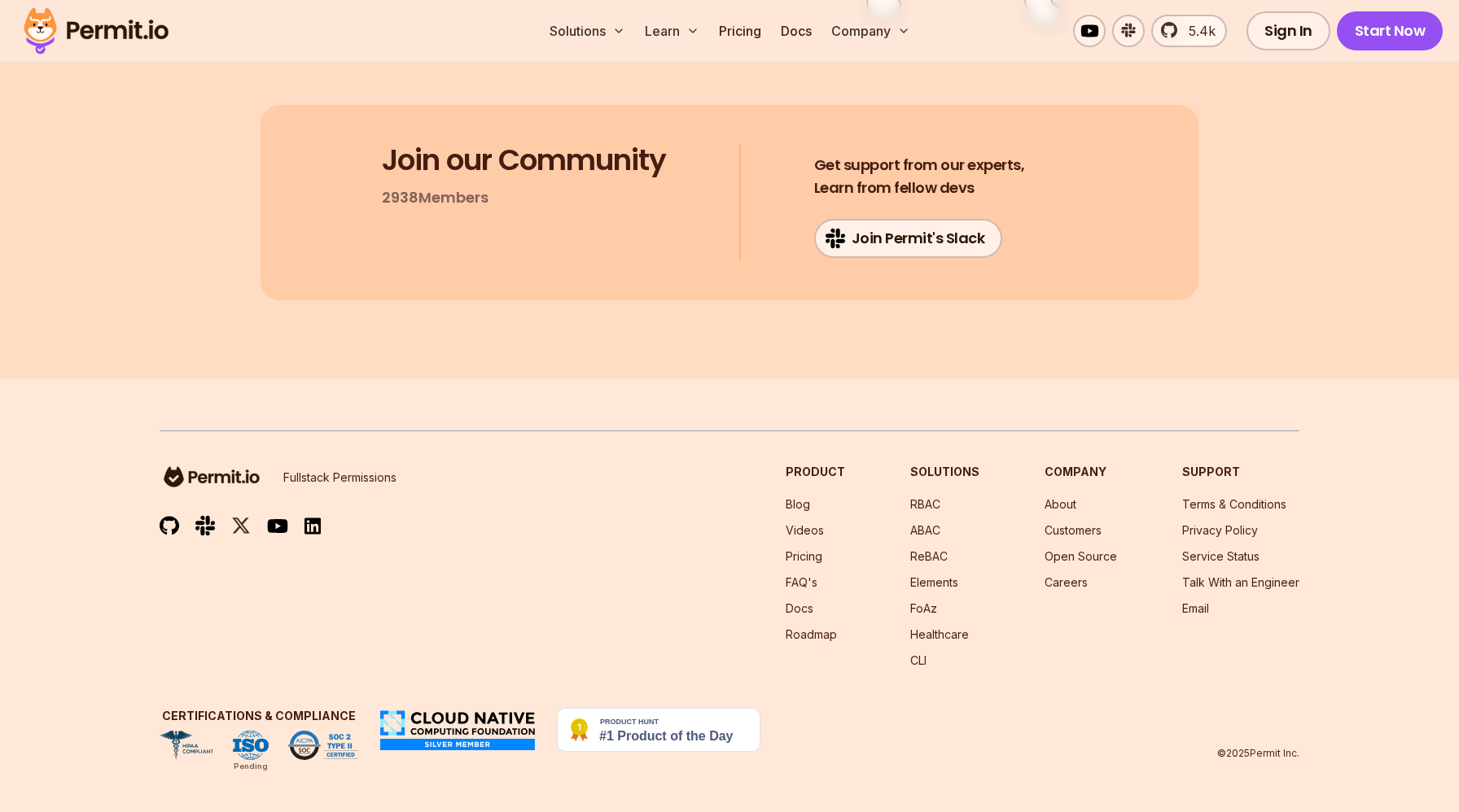
scroll to position [19531, 0]
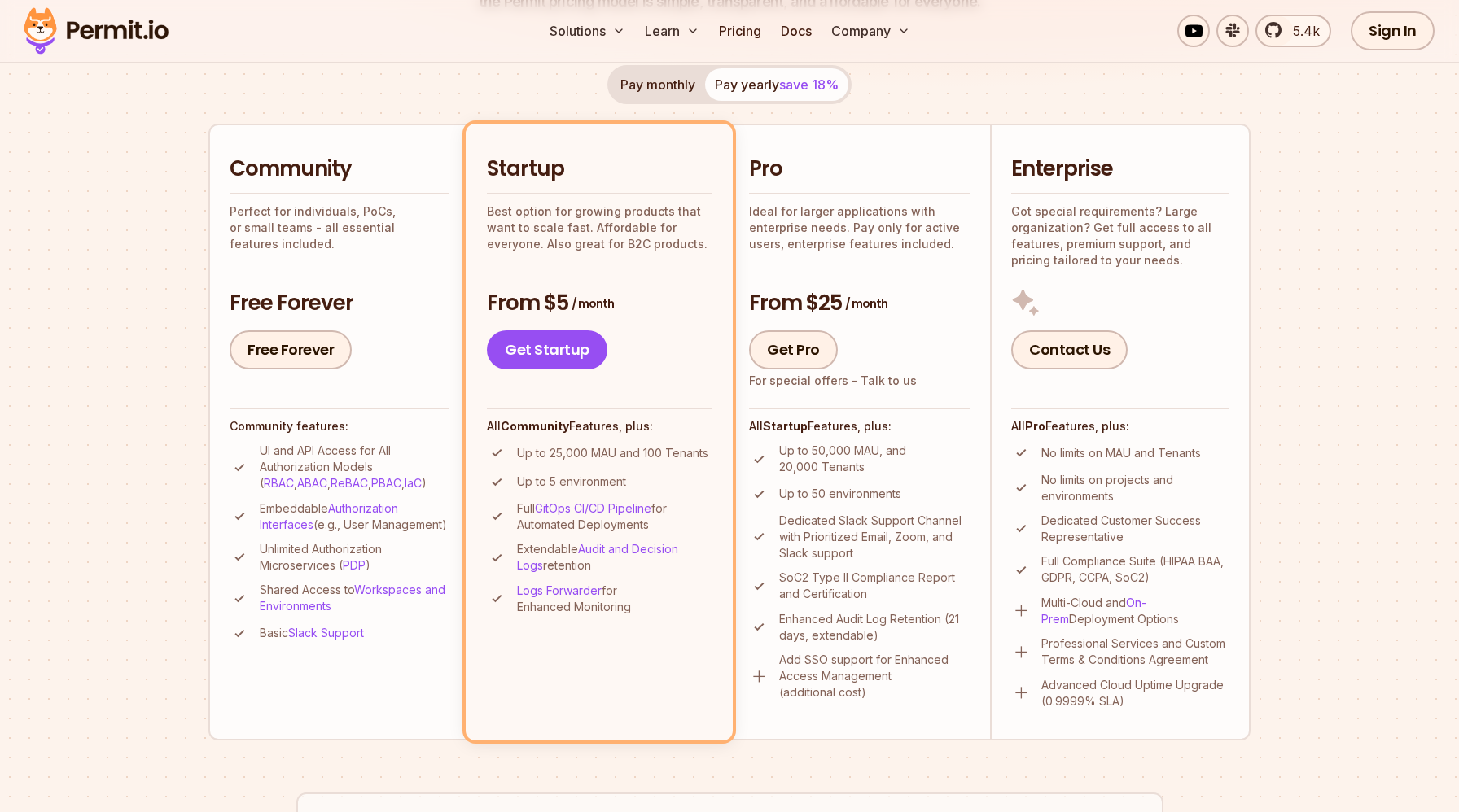
scroll to position [309, 0]
click at [448, 76] on div "Pay monthly Pay yearly save 18% Community Perfect for individuals, PoCs, or sma…" at bounding box center [729, 403] width 1042 height 675
click at [373, 315] on h3 "Free Forever" at bounding box center [339, 304] width 220 height 29
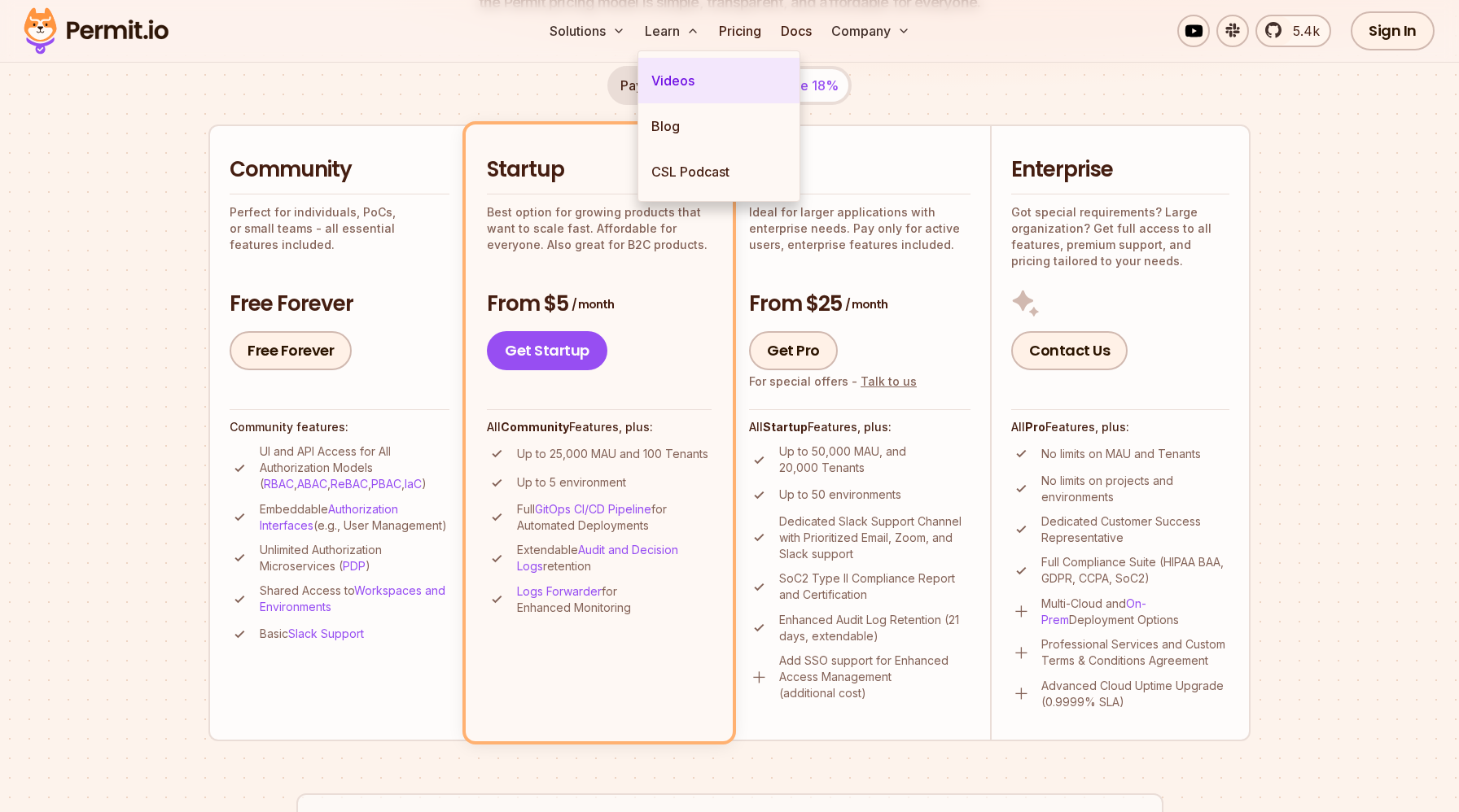
click at [681, 65] on link "Videos" at bounding box center [719, 81] width 161 height 46
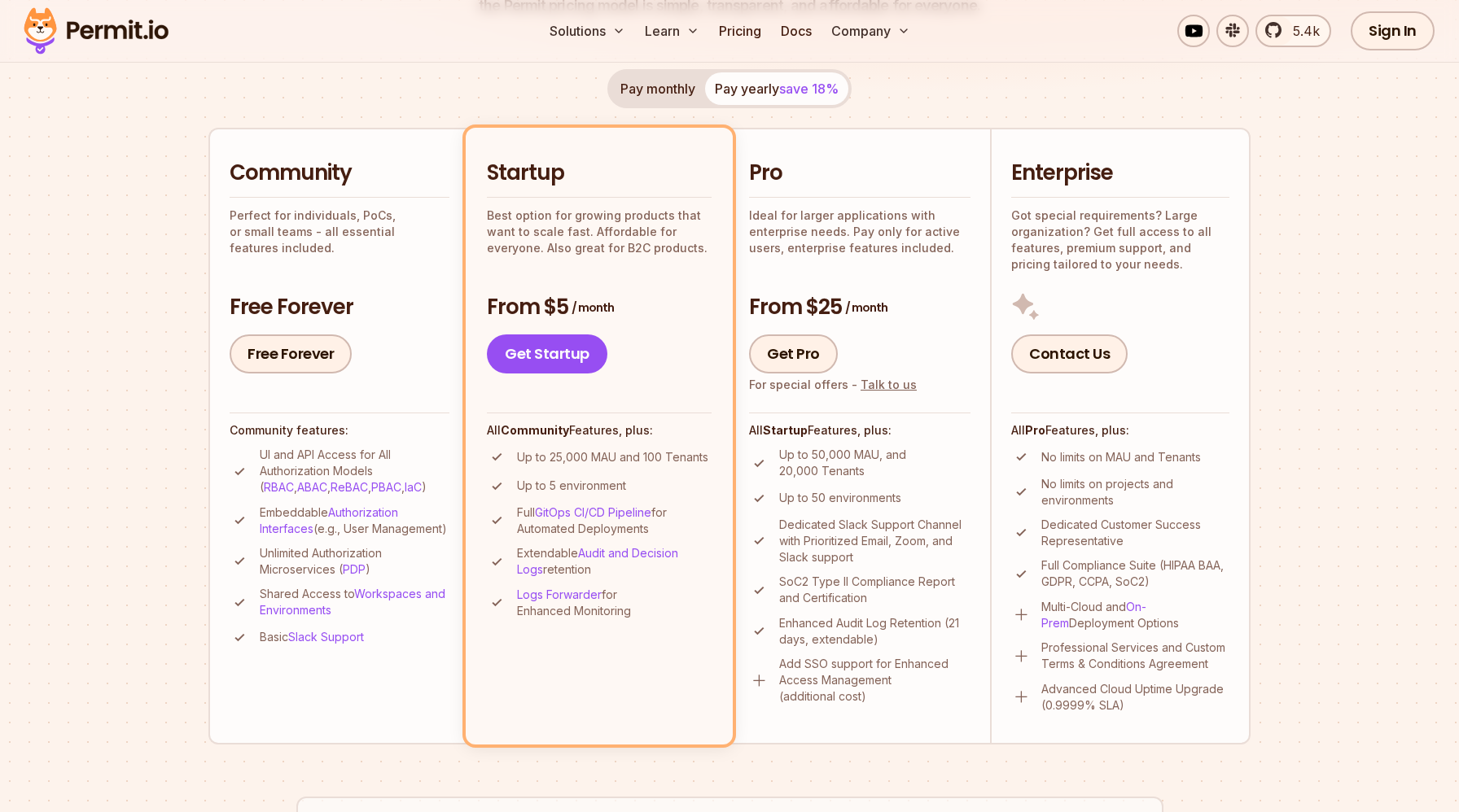
scroll to position [309, 0]
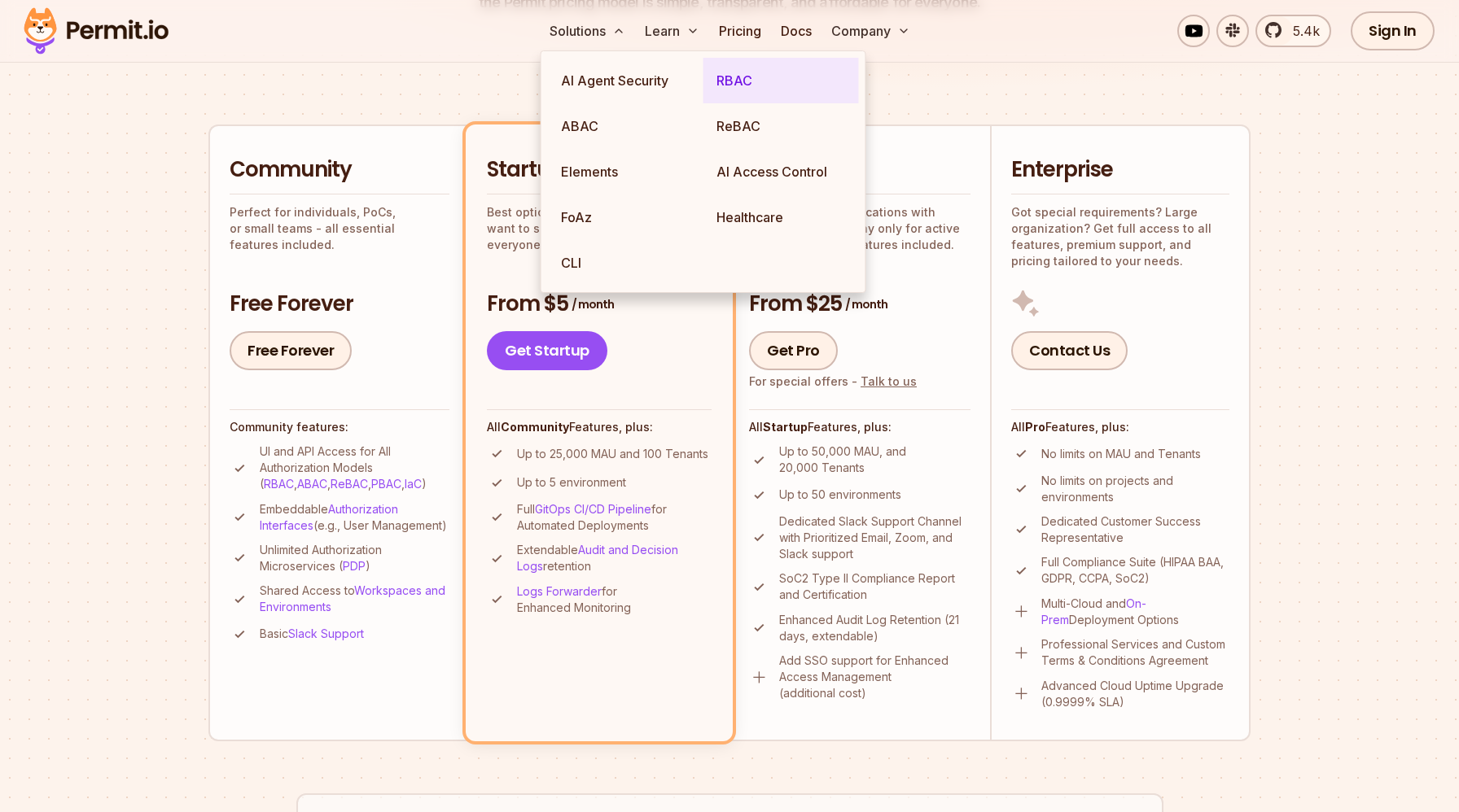
click at [724, 71] on link "RBAC" at bounding box center [781, 81] width 156 height 46
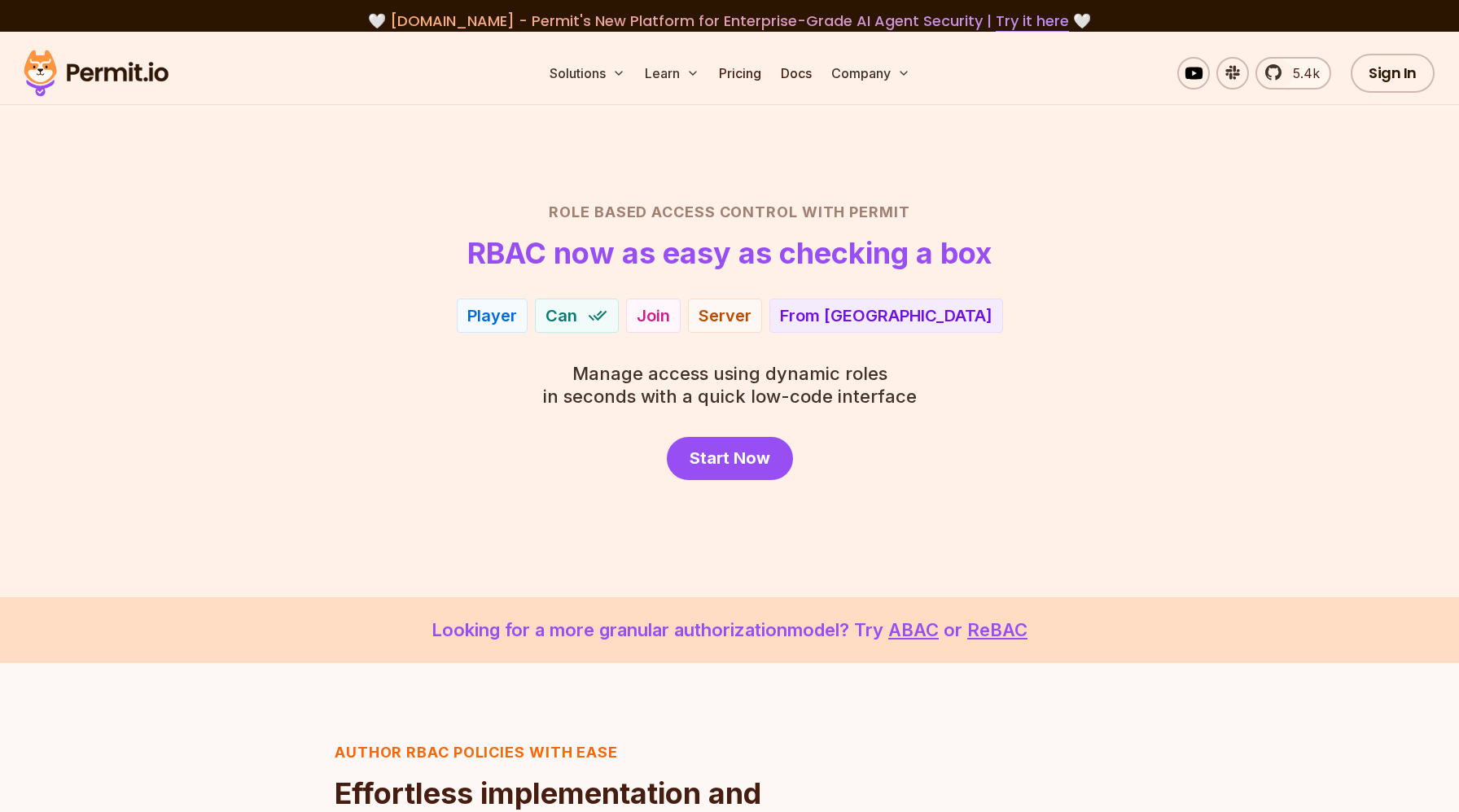
click at [1140, 214] on h2 "Role Based Access Control with Permit" at bounding box center [729, 212] width 1140 height 23
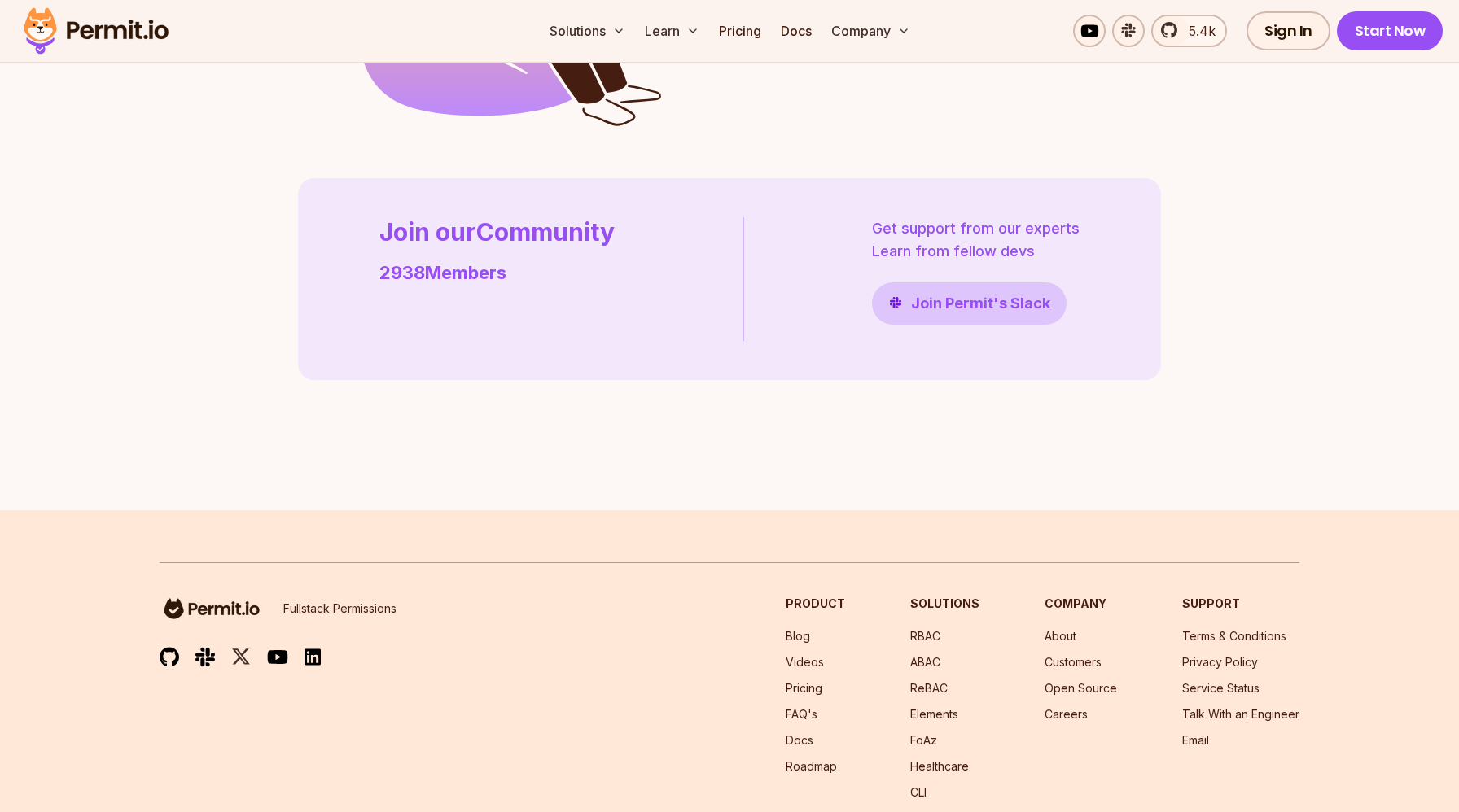
scroll to position [4304, 0]
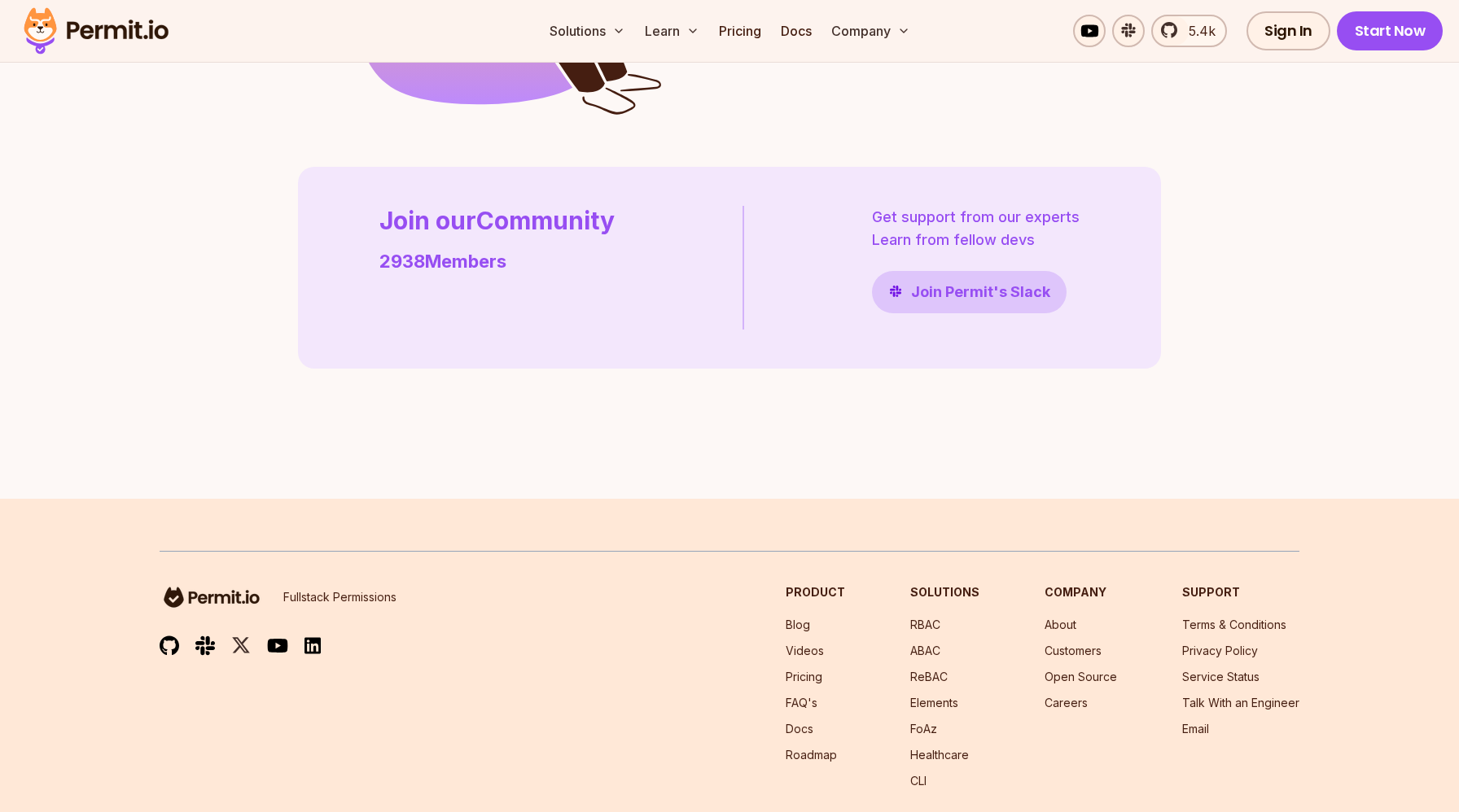
click at [795, 27] on span "Get Started Now" at bounding box center [812, 16] width 134 height 23
